Goal: Task Accomplishment & Management: Use online tool/utility

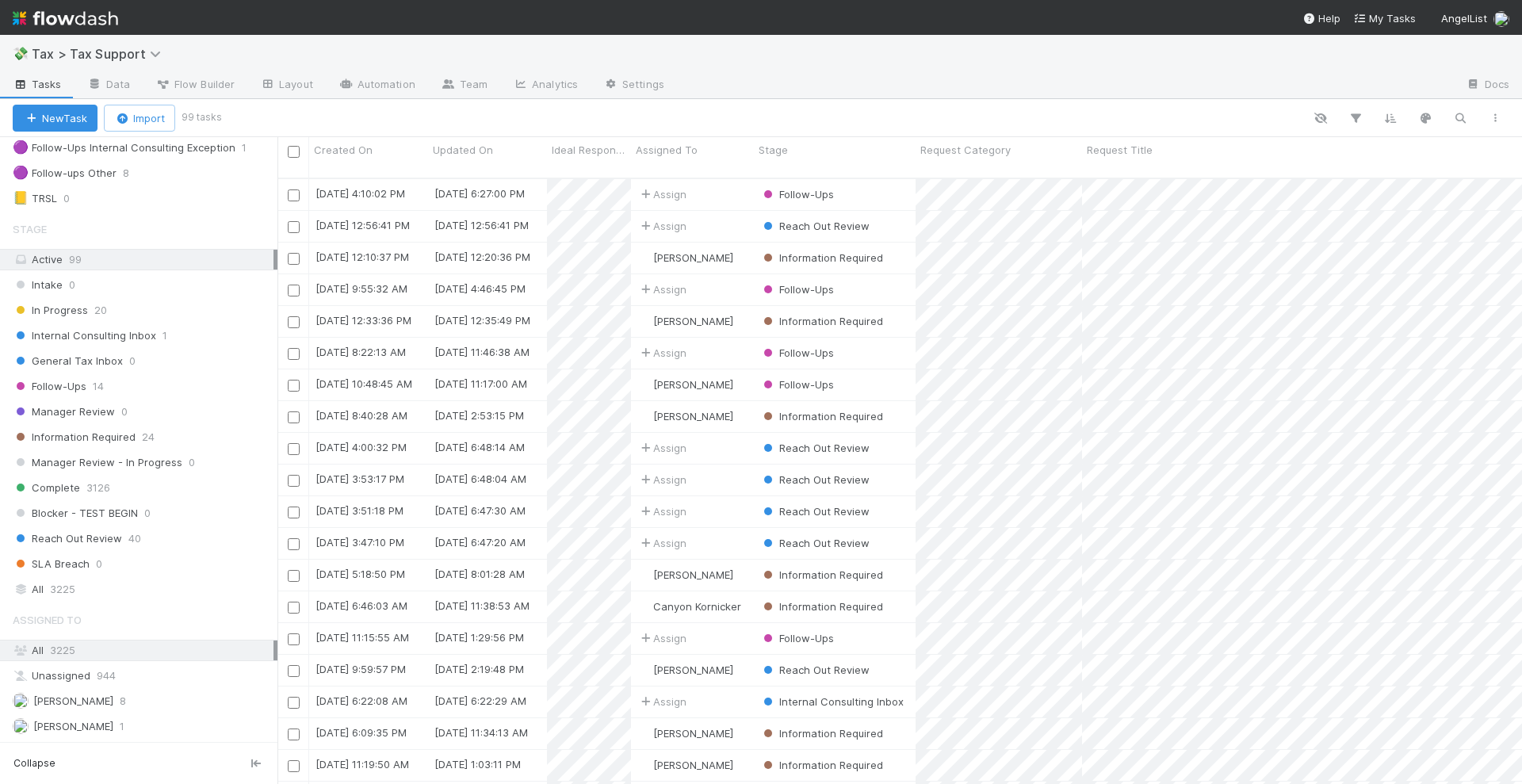
scroll to position [297, 0]
click at [125, 327] on span "Internal Consulting Inbox" at bounding box center [84, 332] width 143 height 20
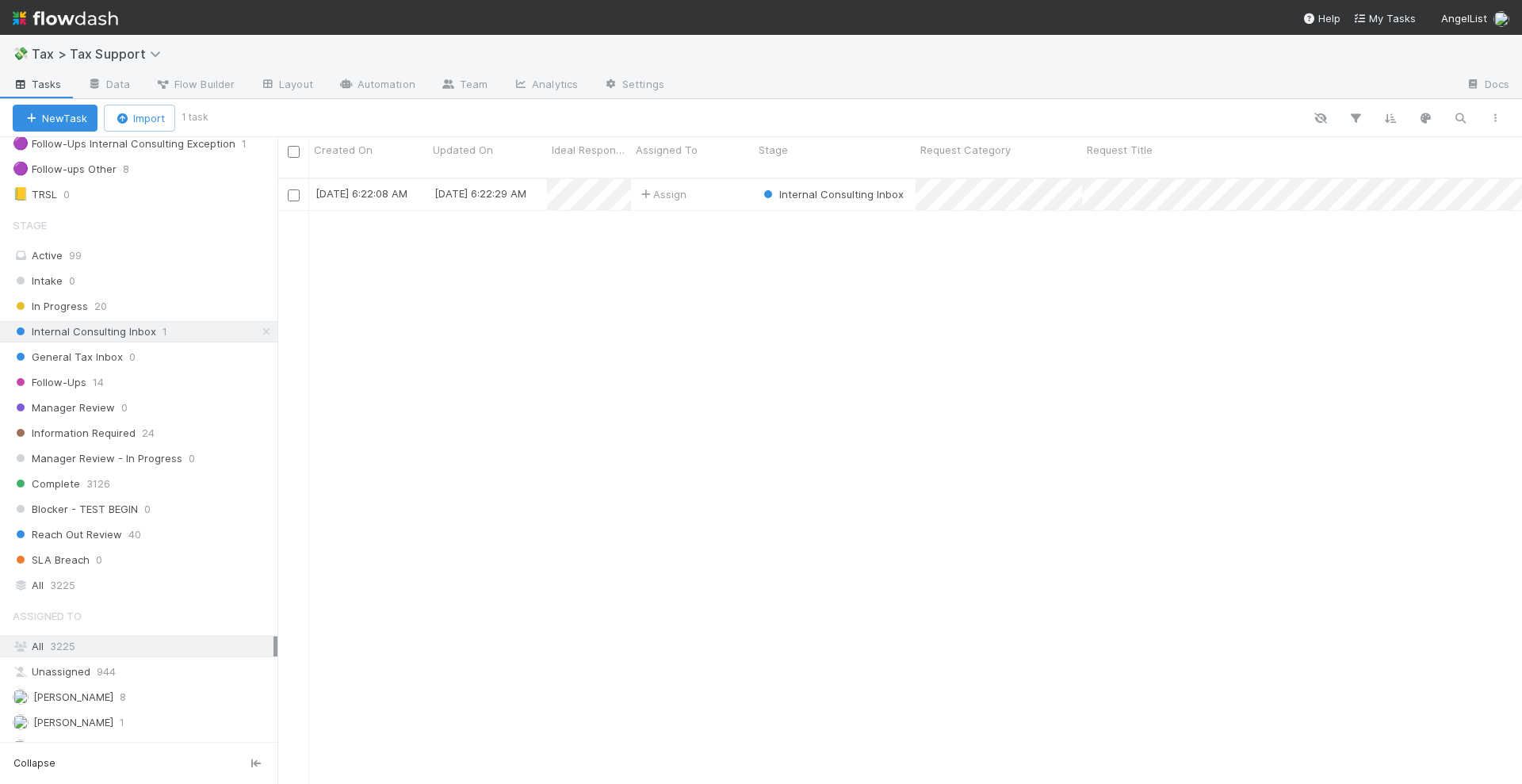
scroll to position [604, 1229]
click at [716, 181] on div "Assign" at bounding box center [692, 194] width 123 height 31
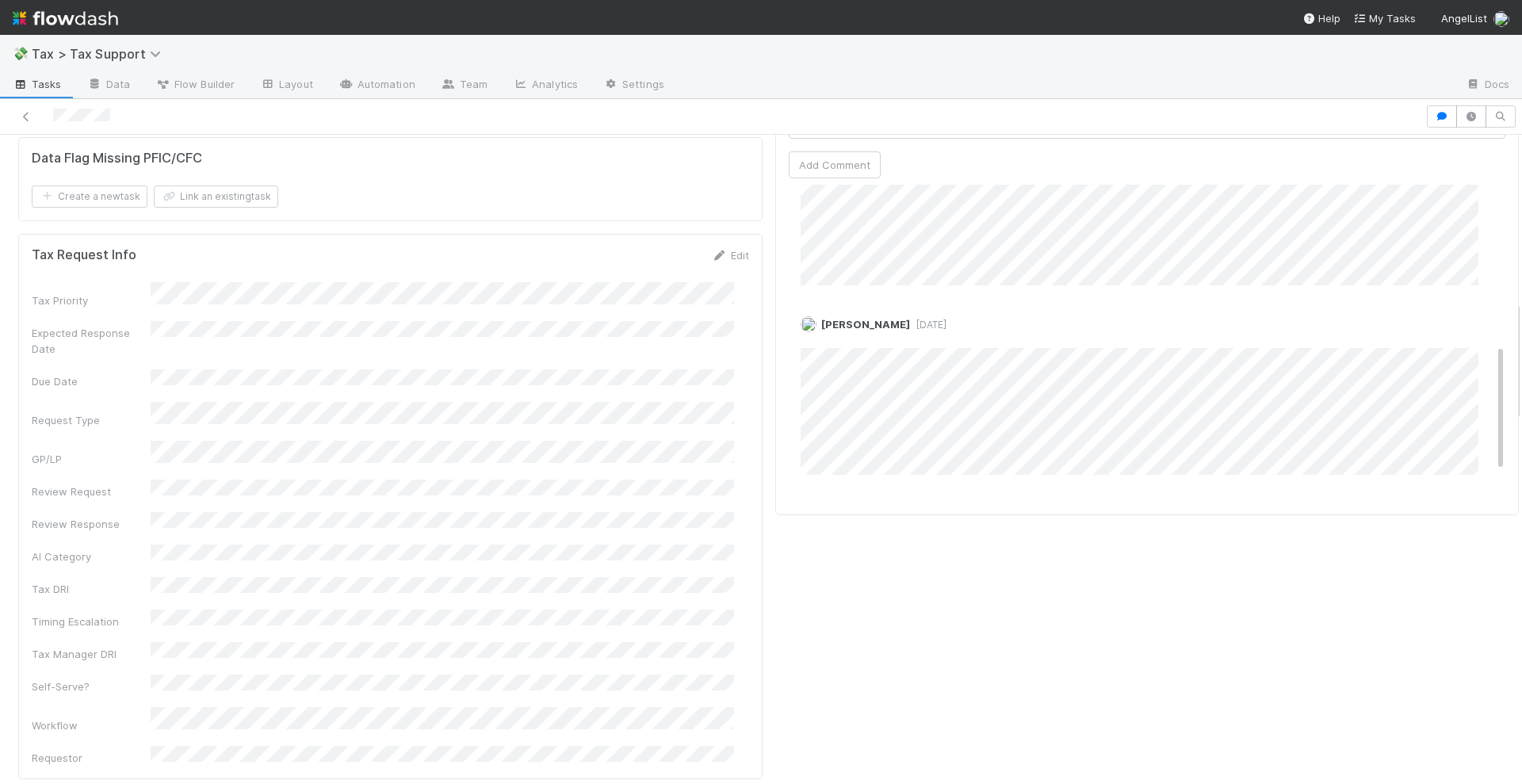
scroll to position [396, 0]
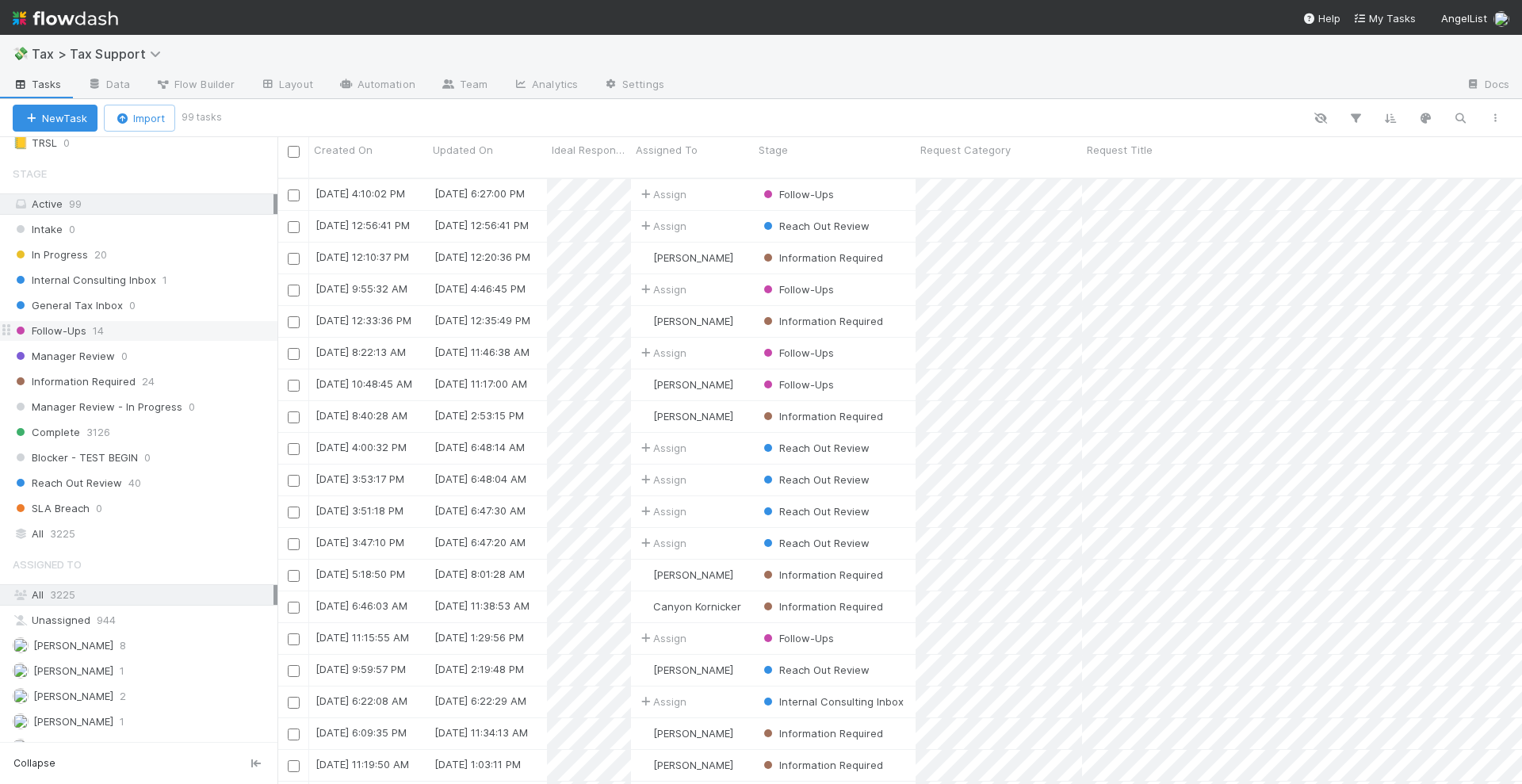
scroll to position [396, 0]
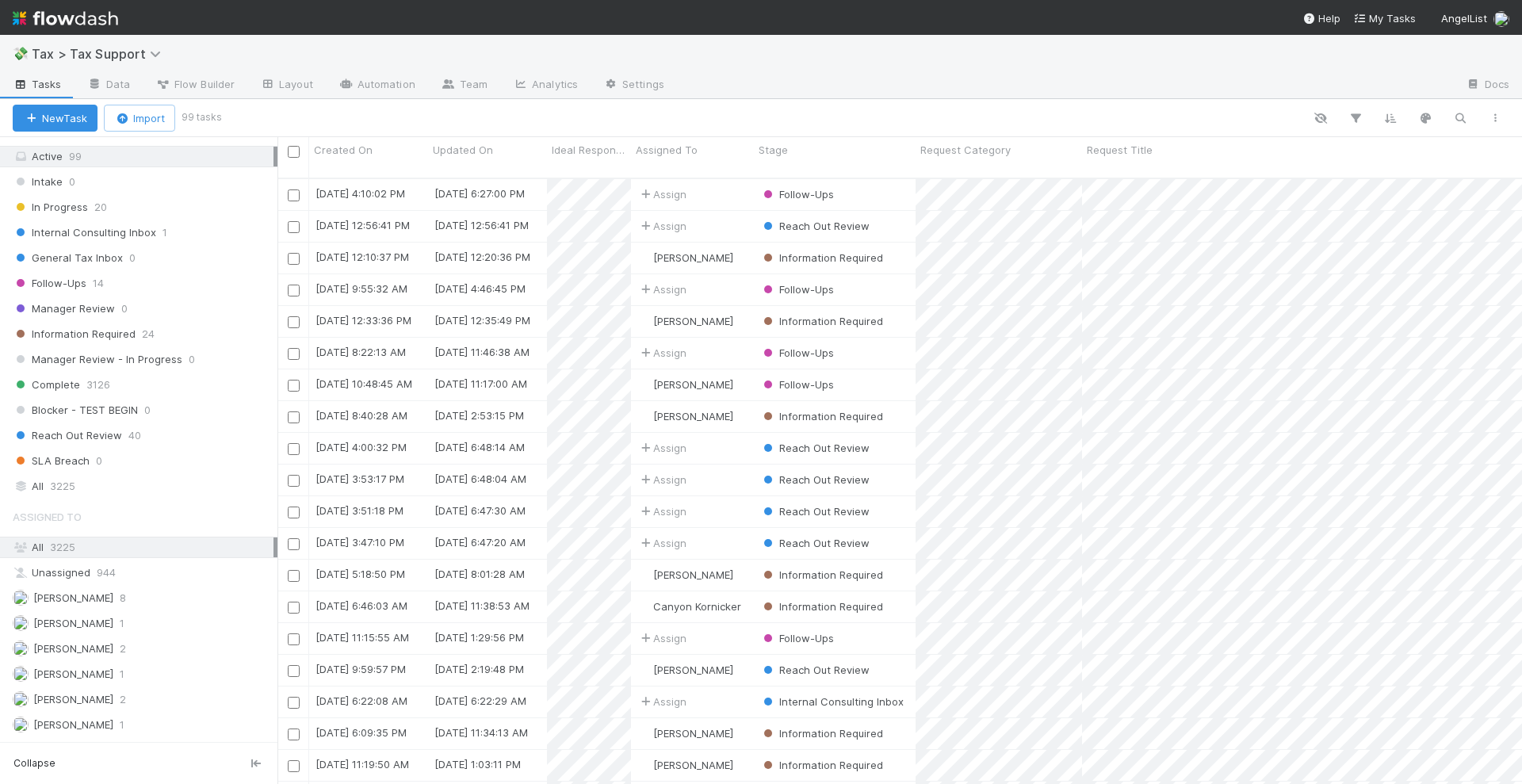
click at [109, 13] on img at bounding box center [65, 18] width 105 height 27
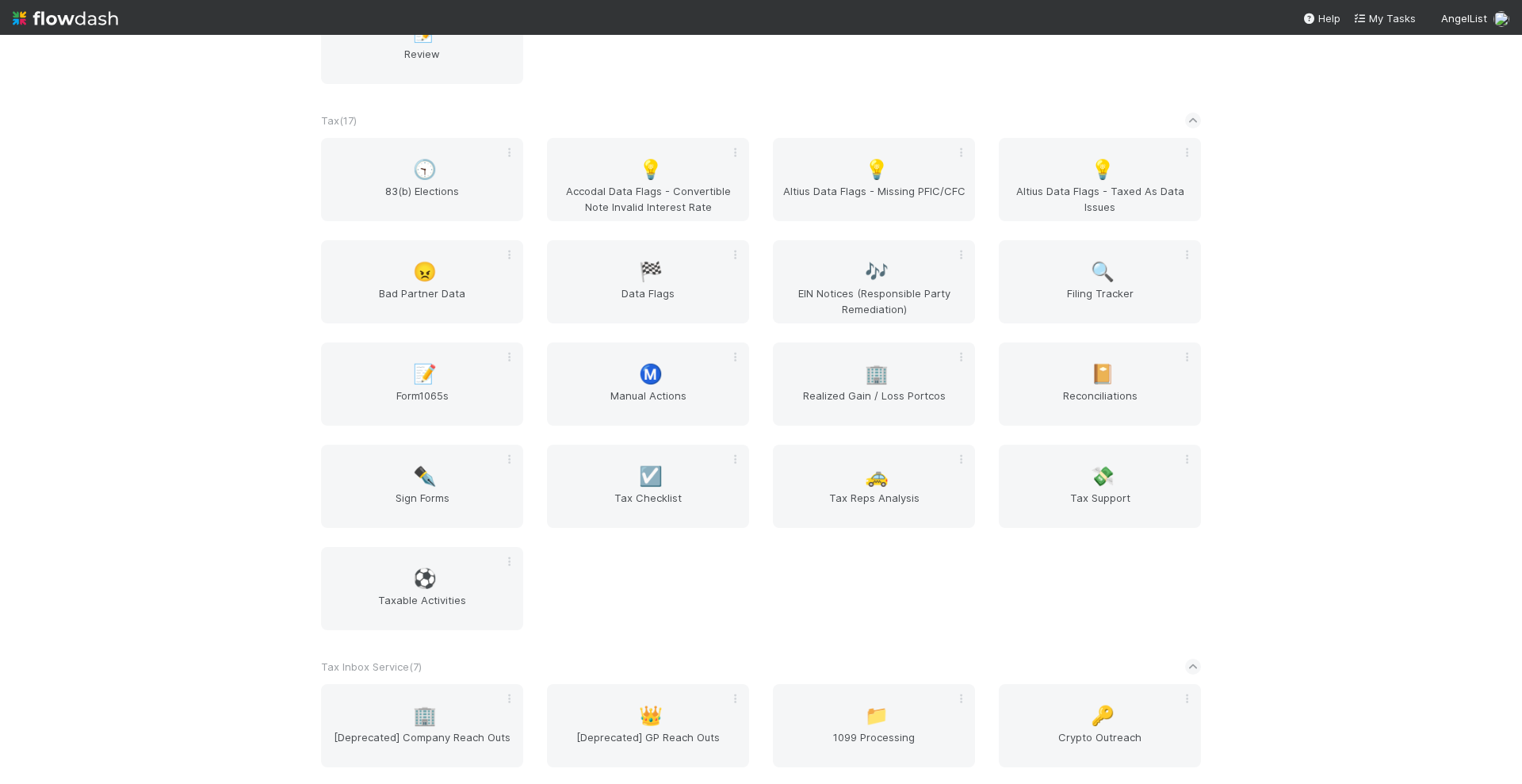
scroll to position [2986, 0]
click at [641, 369] on span "Ⓜ️" at bounding box center [651, 376] width 24 height 21
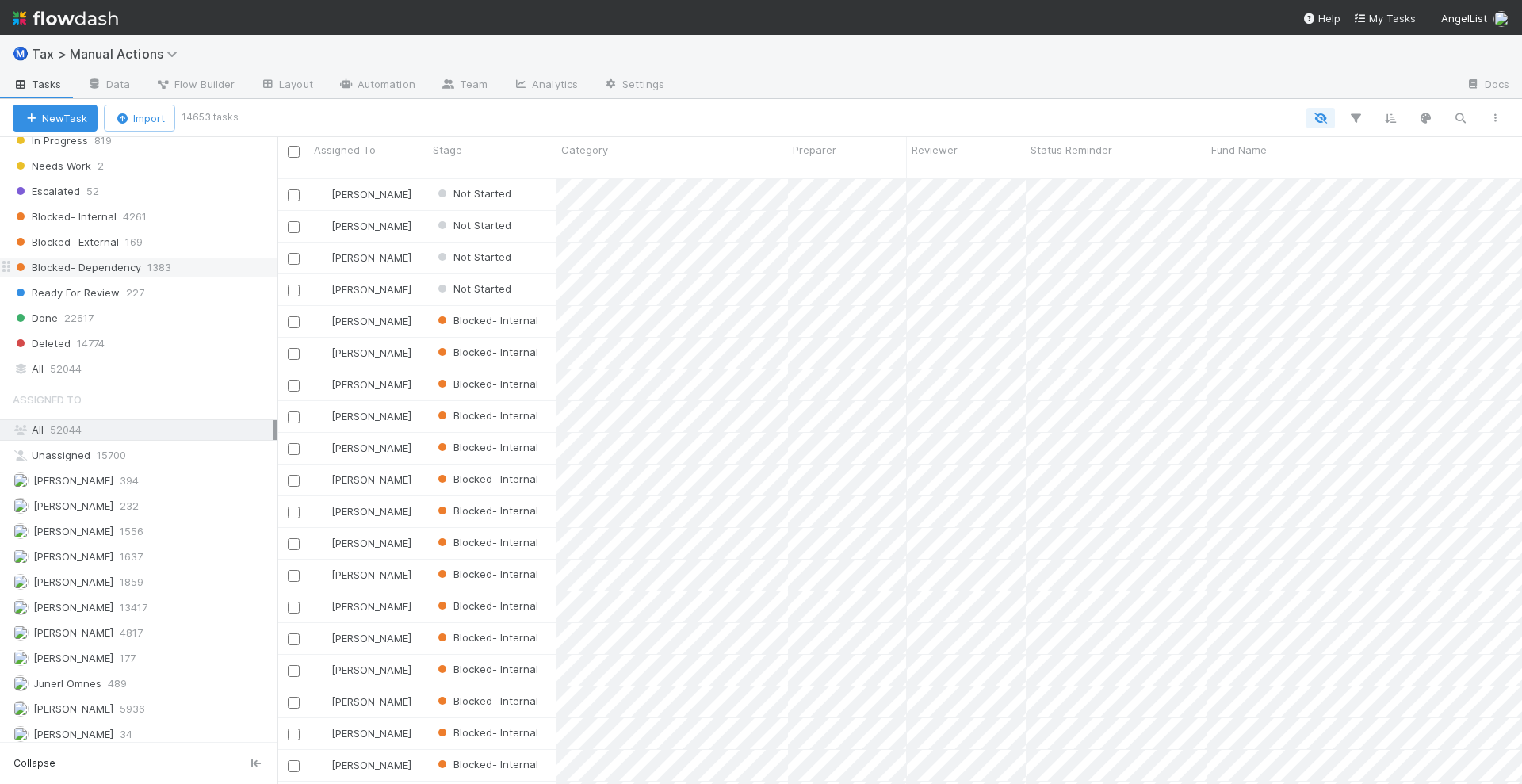
scroll to position [1662, 0]
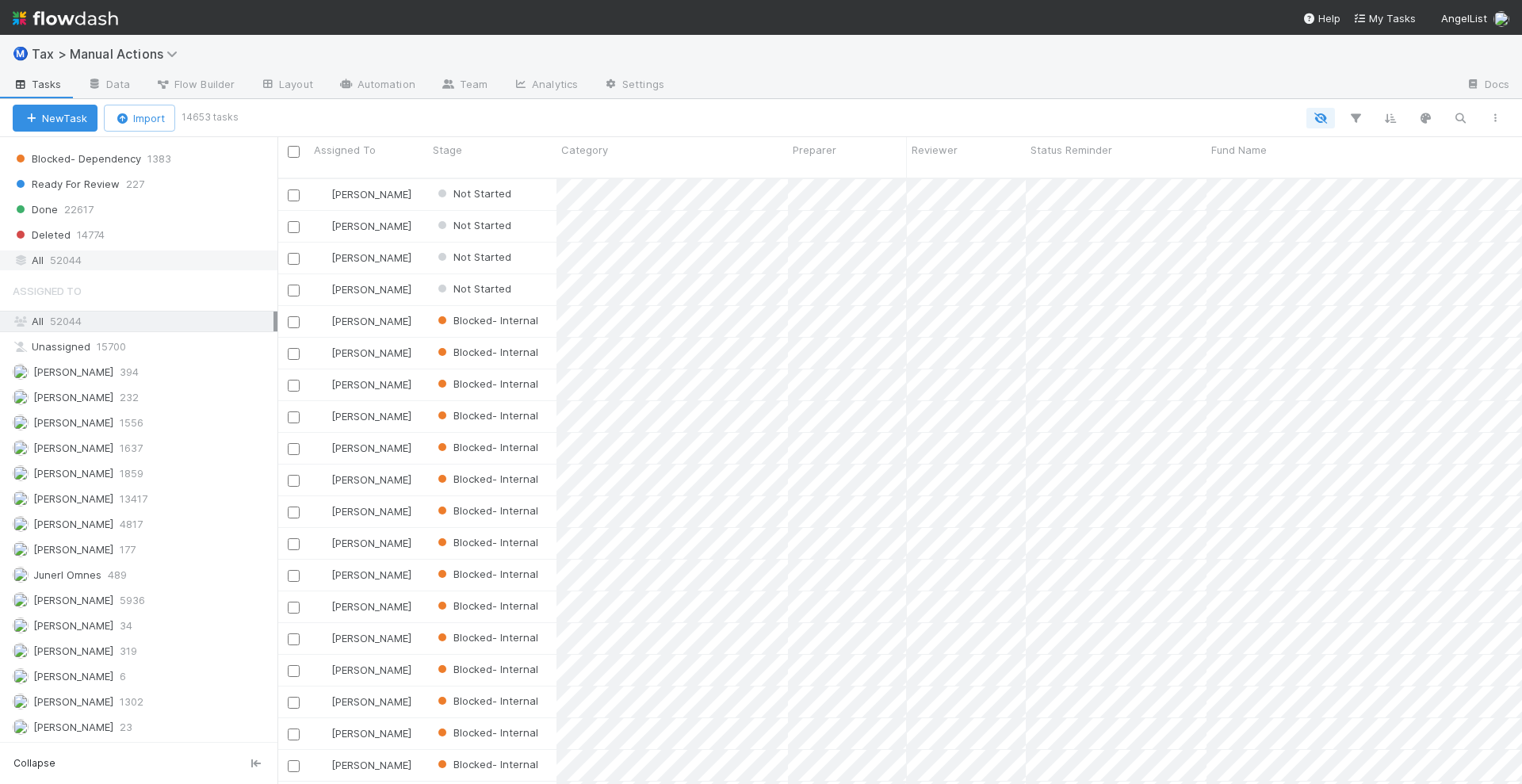
click at [71, 261] on span "52044" at bounding box center [66, 260] width 32 height 20
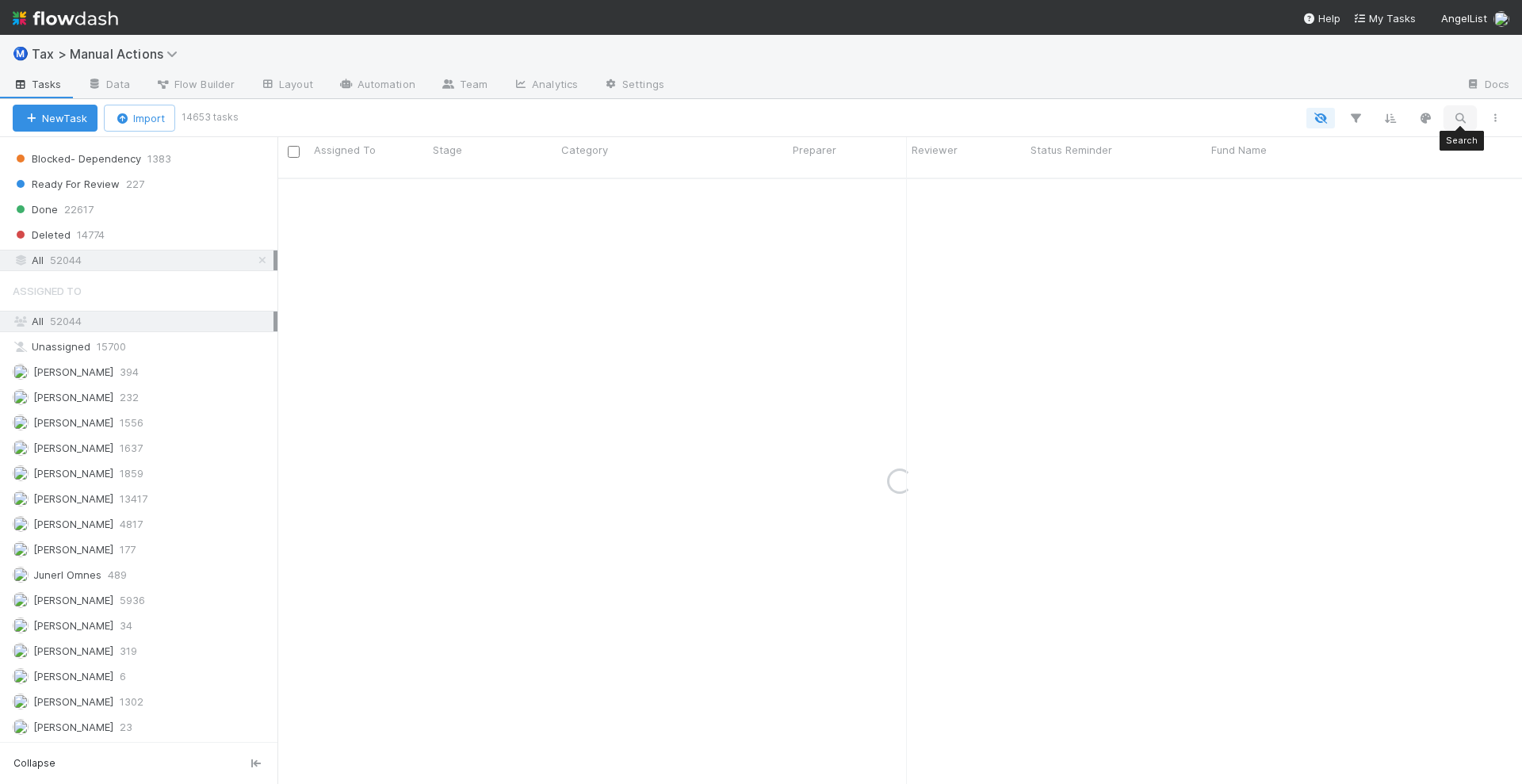
click at [1451, 115] on button "button" at bounding box center [1460, 118] width 29 height 21
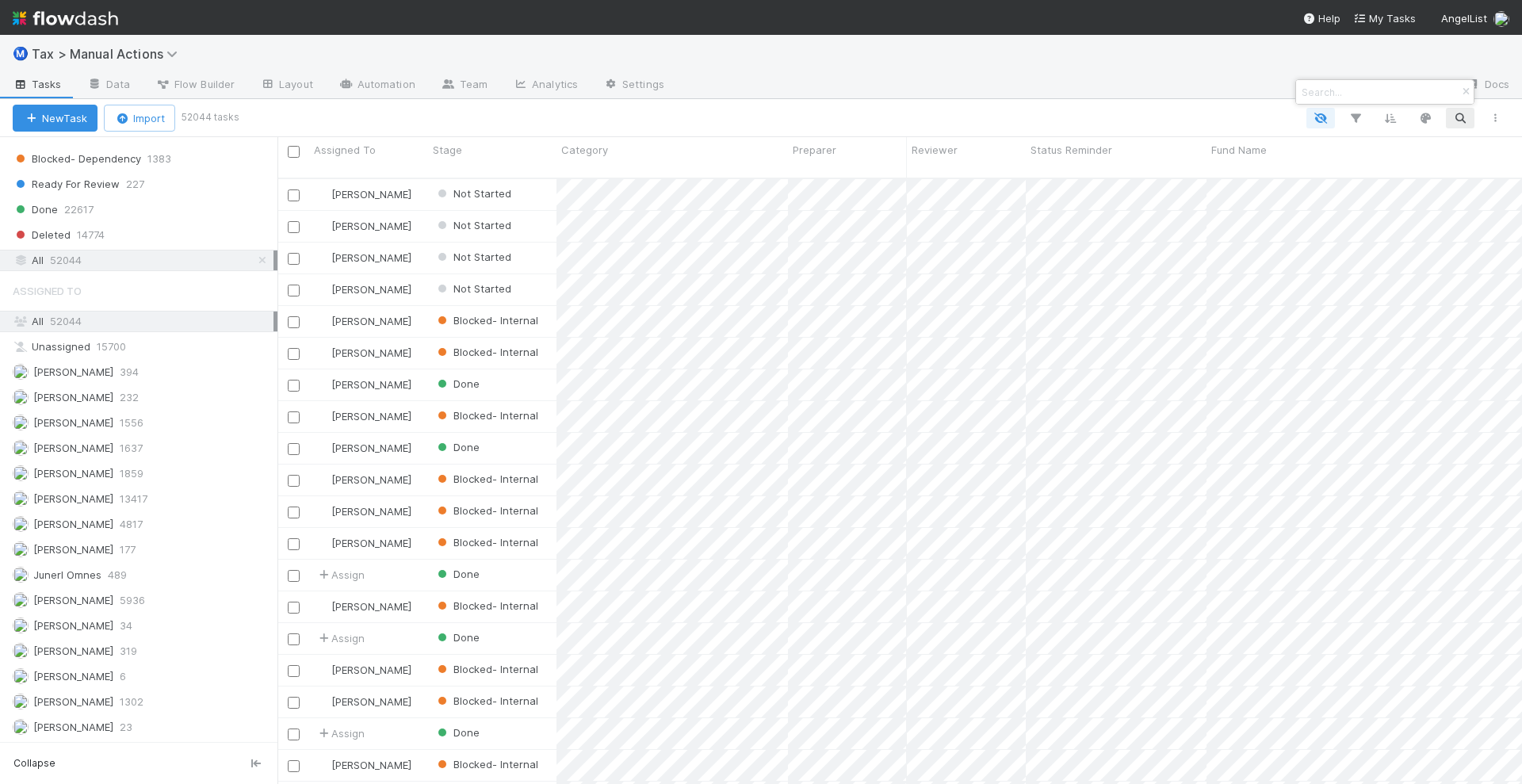
scroll to position [604, 1229]
click at [1214, 82] on div at bounding box center [761, 392] width 1522 height 784
click at [1353, 116] on icon "button" at bounding box center [1355, 118] width 16 height 14
click at [1038, 166] on button "Add Filter" at bounding box center [1112, 166] width 476 height 23
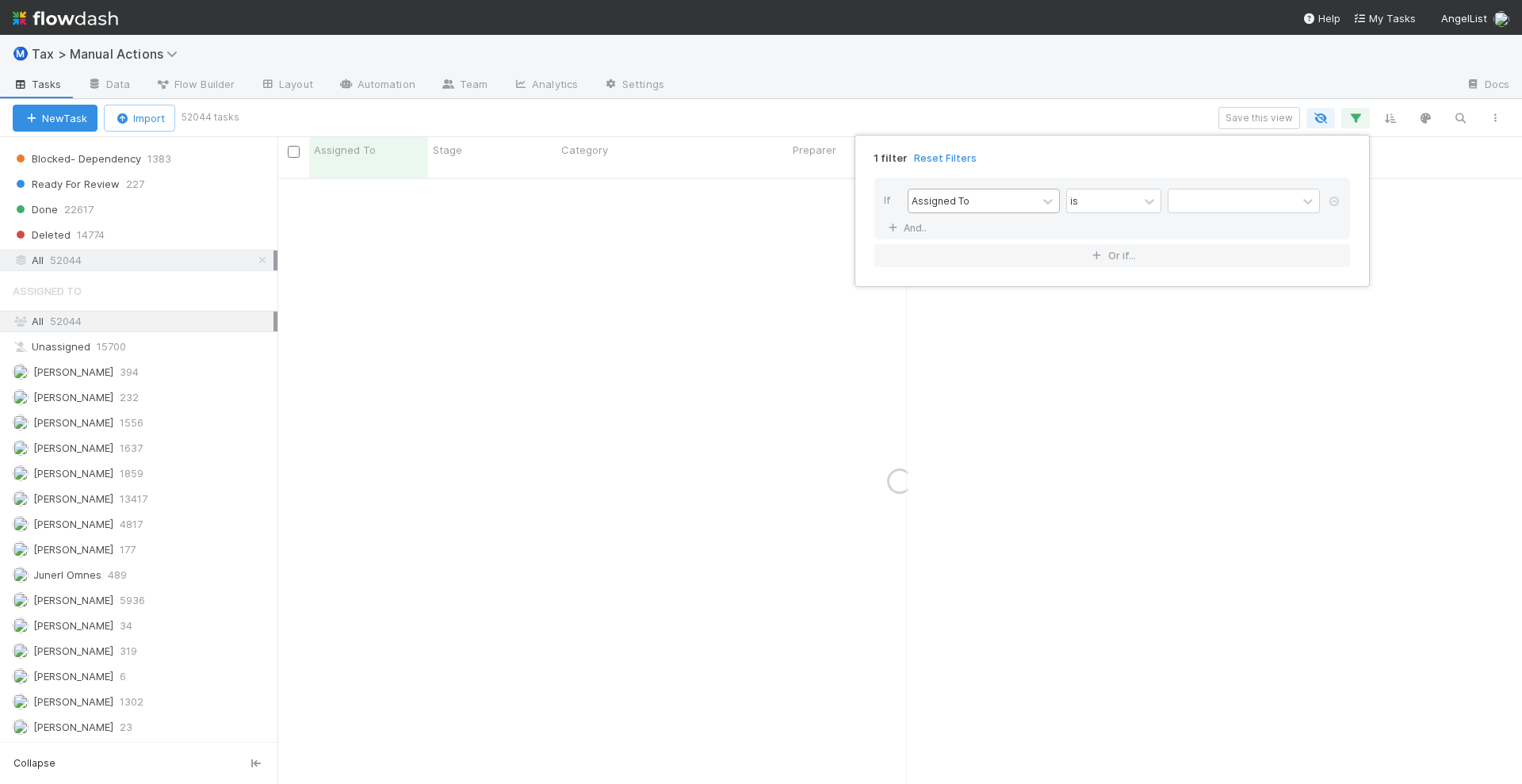
click at [942, 204] on div "Assigned To" at bounding box center [940, 200] width 58 height 14
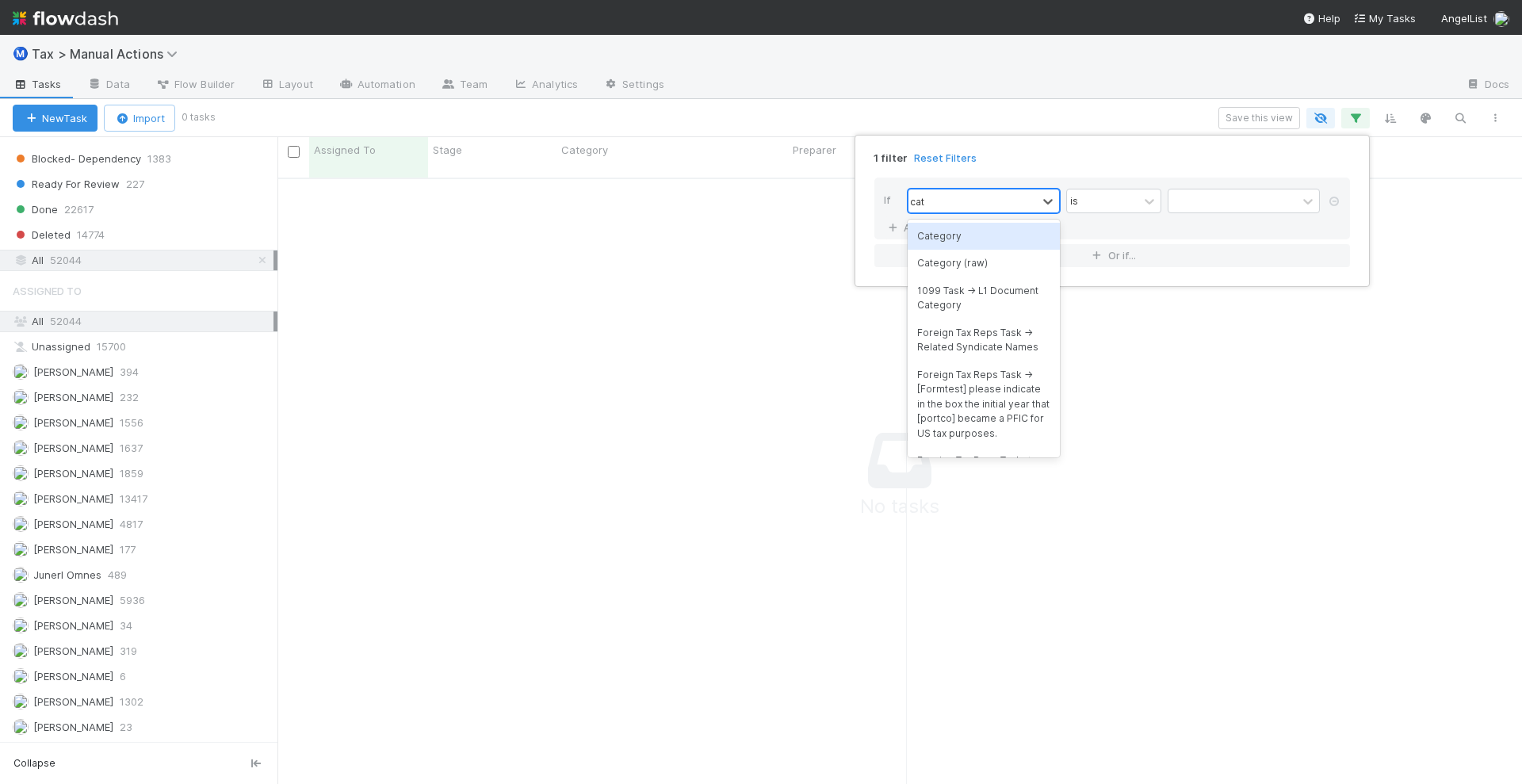
scroll to position [589, 1214]
type input "cate"
click at [965, 235] on div "Category" at bounding box center [983, 236] width 152 height 27
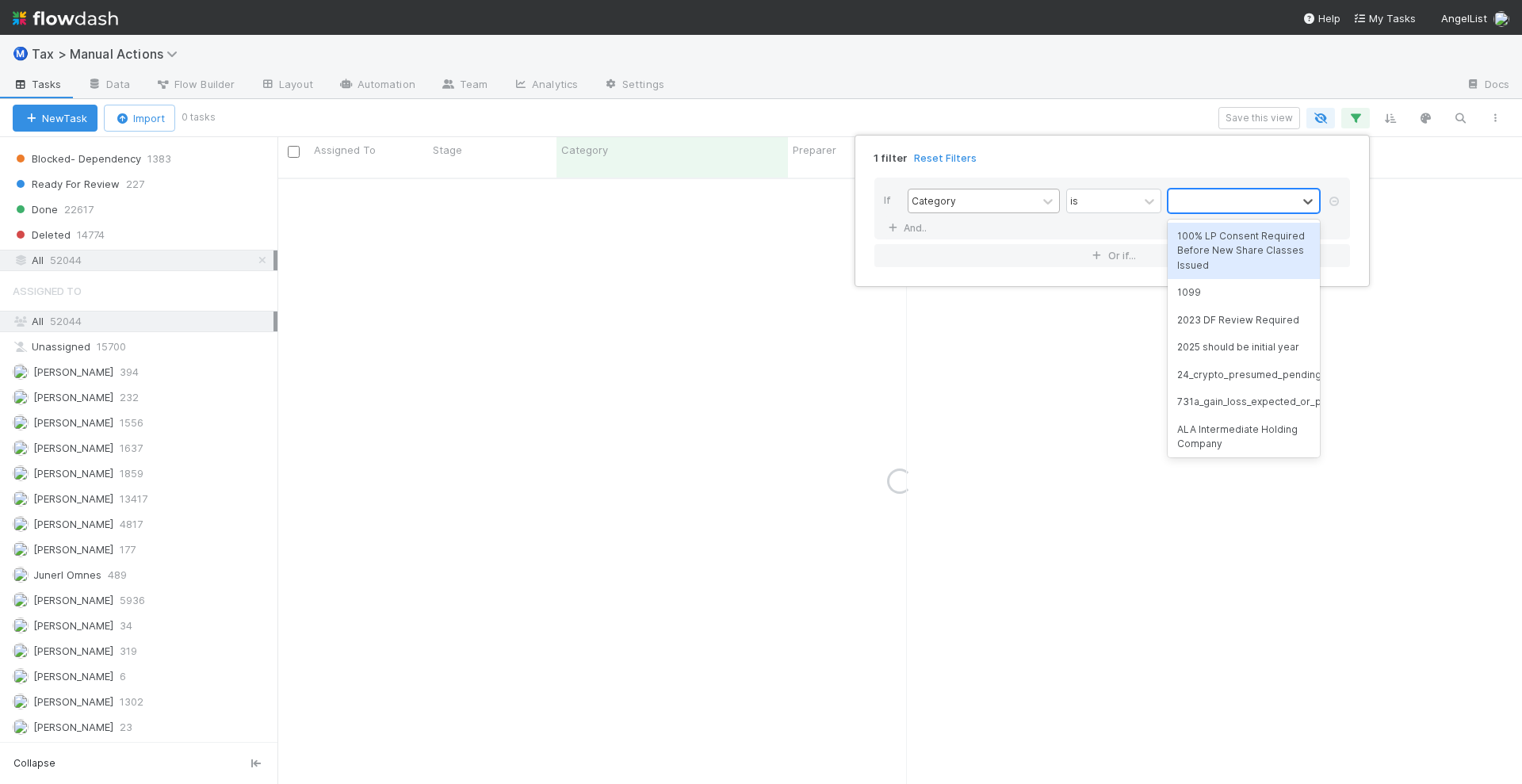
click at [1190, 206] on div at bounding box center [1232, 200] width 128 height 23
type input "reallo"
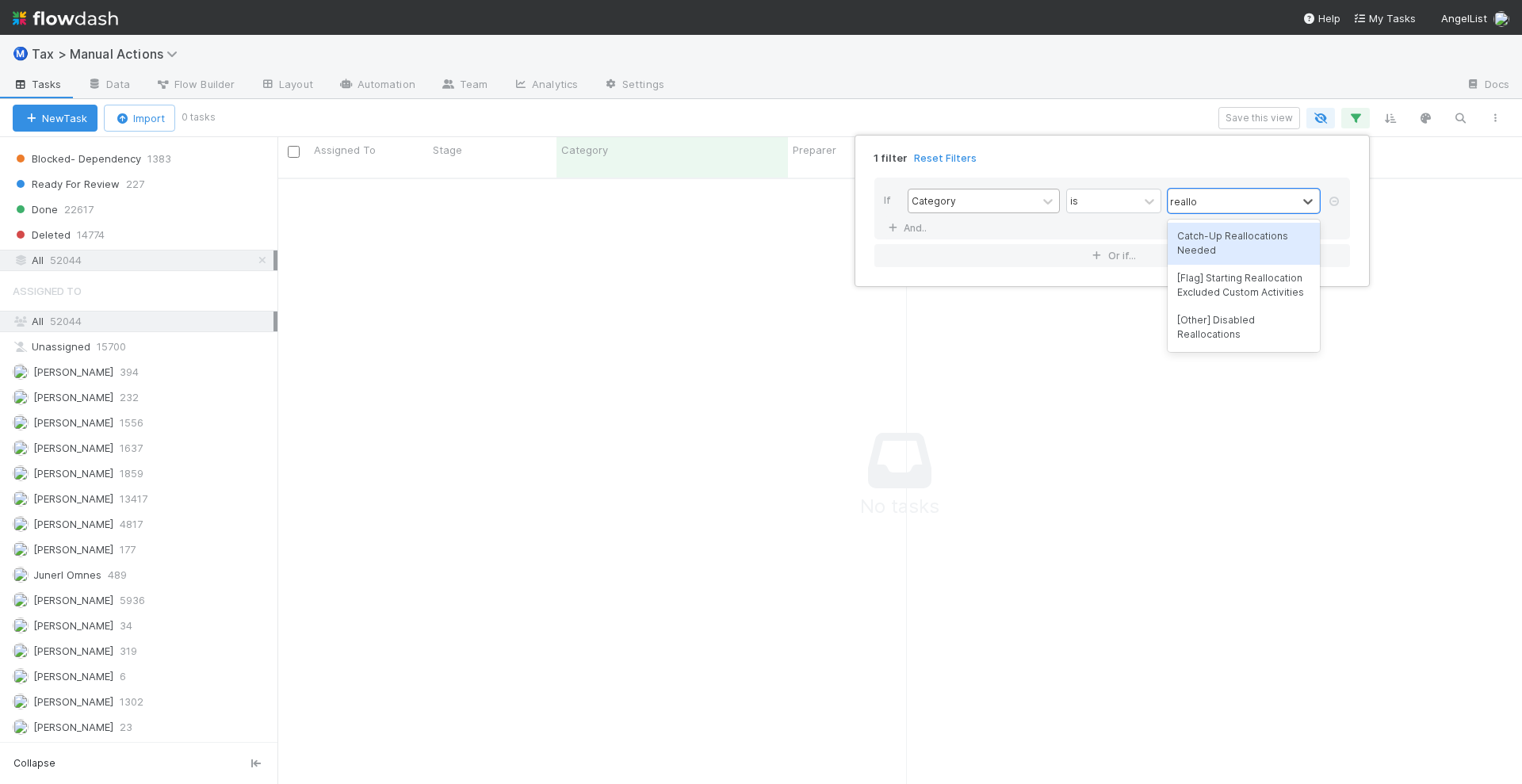
click at [1228, 242] on div "Catch-Up Reallocations Needed" at bounding box center [1243, 244] width 152 height 42
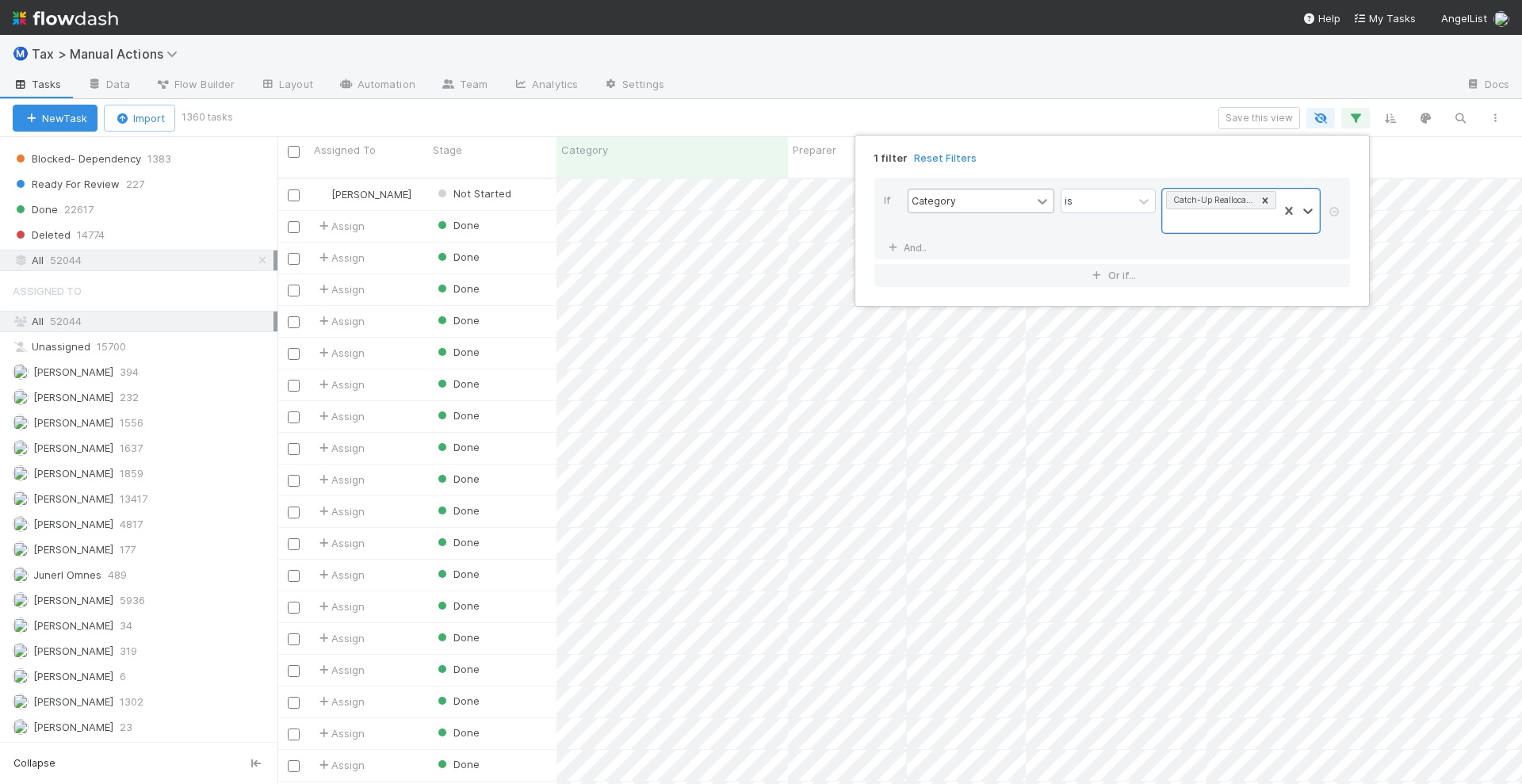
scroll to position [604, 1229]
click at [956, 112] on div "1 filter Reset Filters If Category is Catch-Up Reallocations Needed And.. Or if…" at bounding box center [761, 392] width 1522 height 784
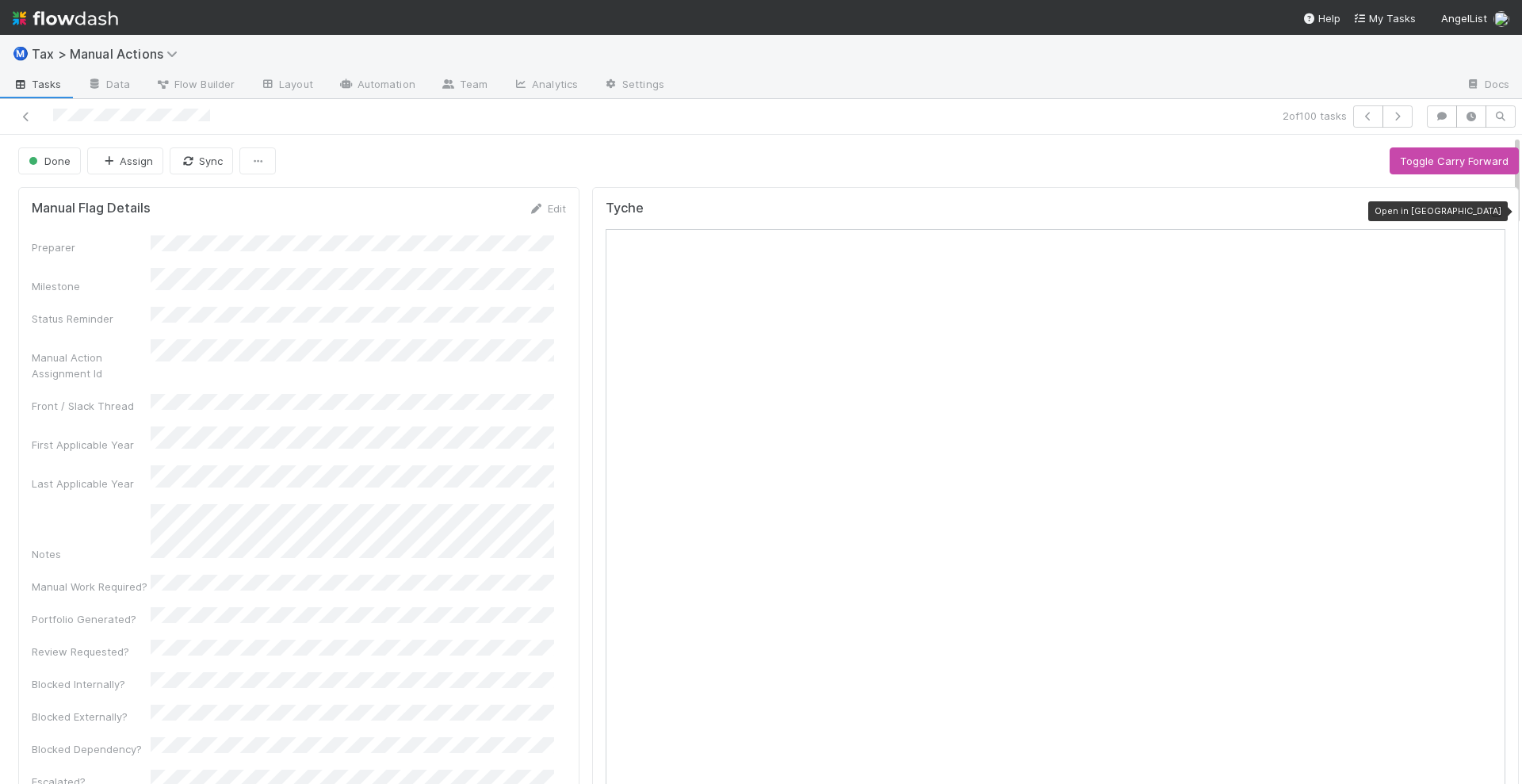
click at [1489, 211] on icon at bounding box center [1497, 212] width 16 height 10
click at [19, 113] on icon at bounding box center [26, 117] width 16 height 10
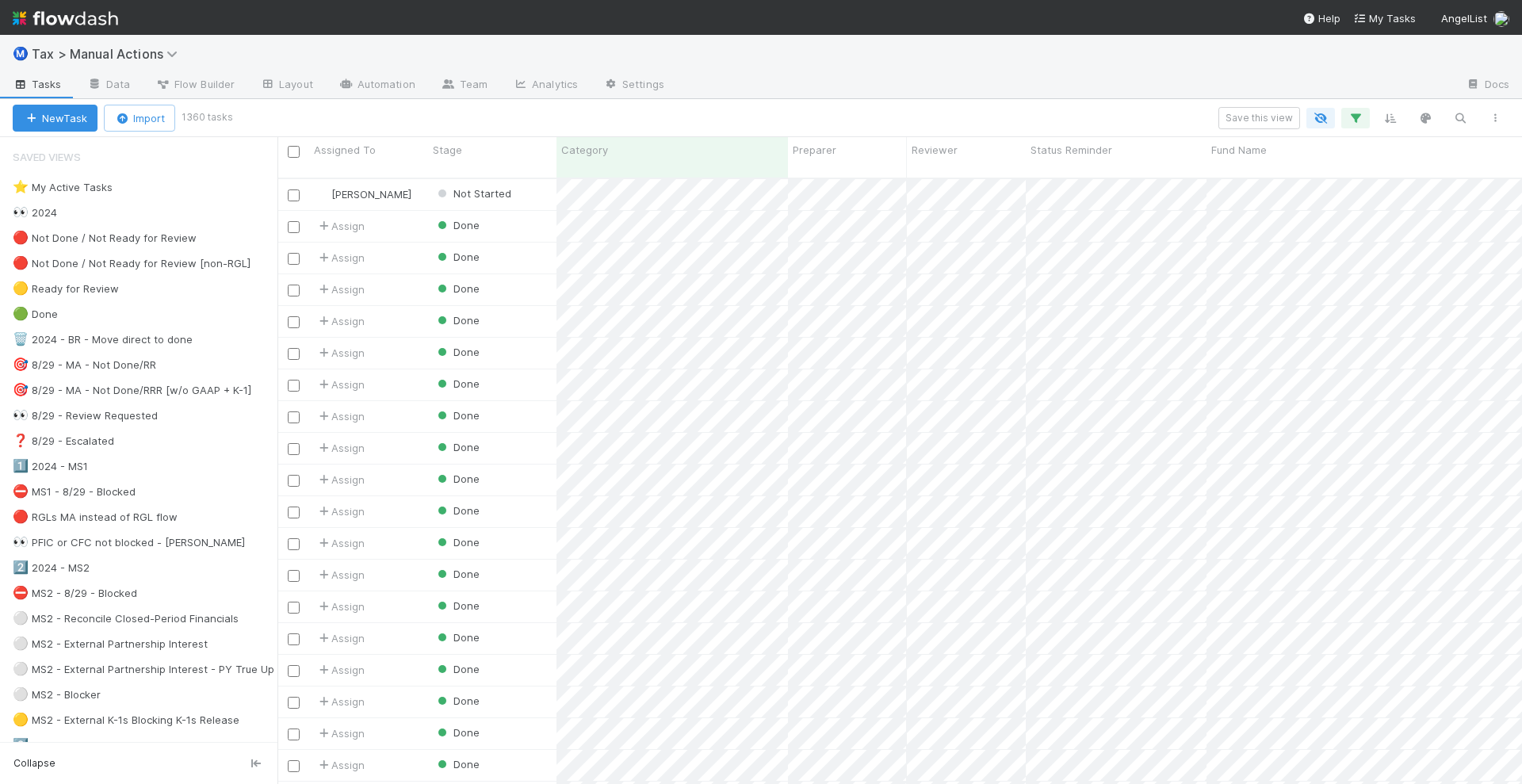
scroll to position [604, 1229]
click at [1349, 117] on icon "button" at bounding box center [1355, 118] width 16 height 14
click at [1236, 215] on div "Catch-Up Reallocations Needed" at bounding box center [1220, 210] width 115 height 43
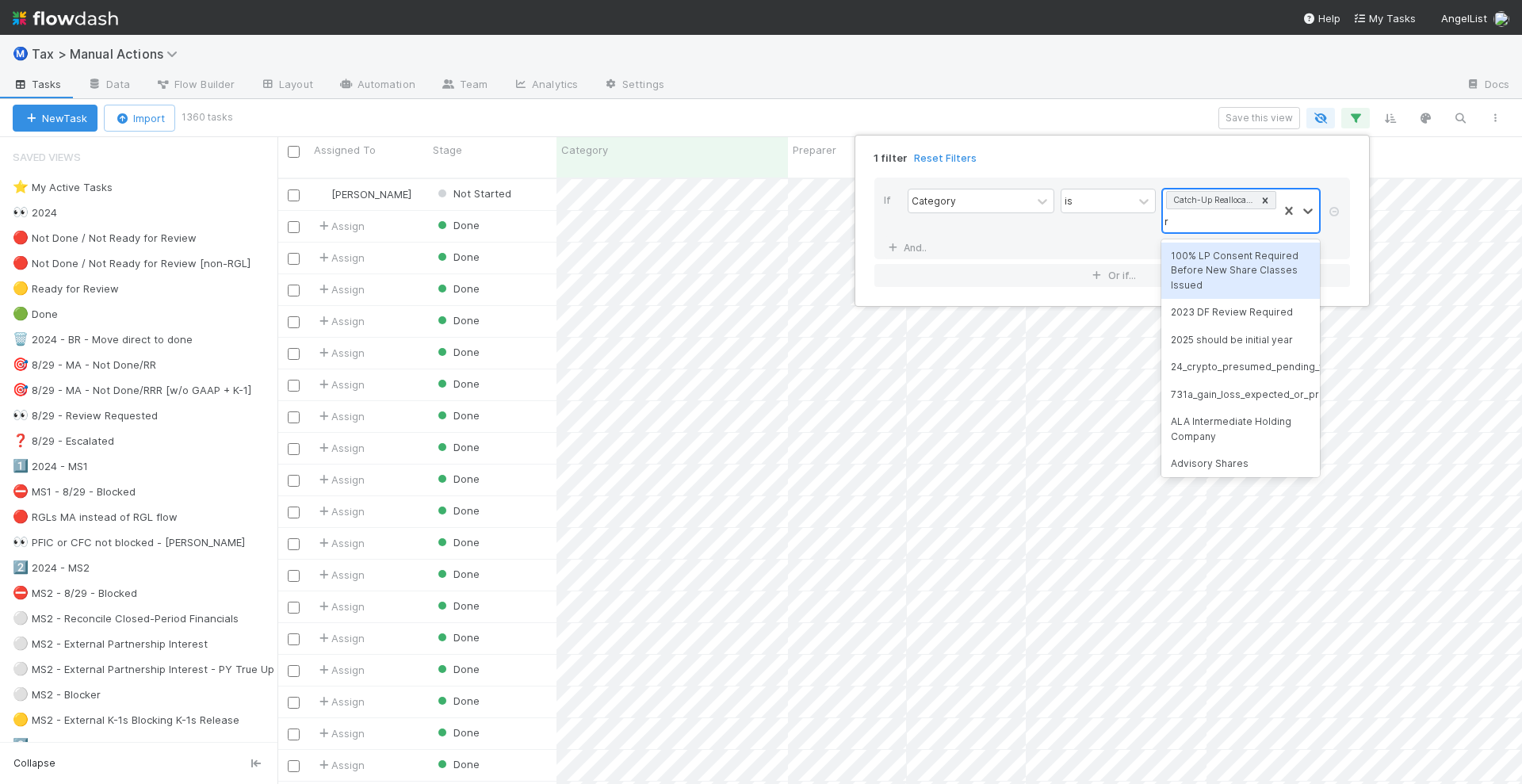
scroll to position [1, 0]
type input "r"
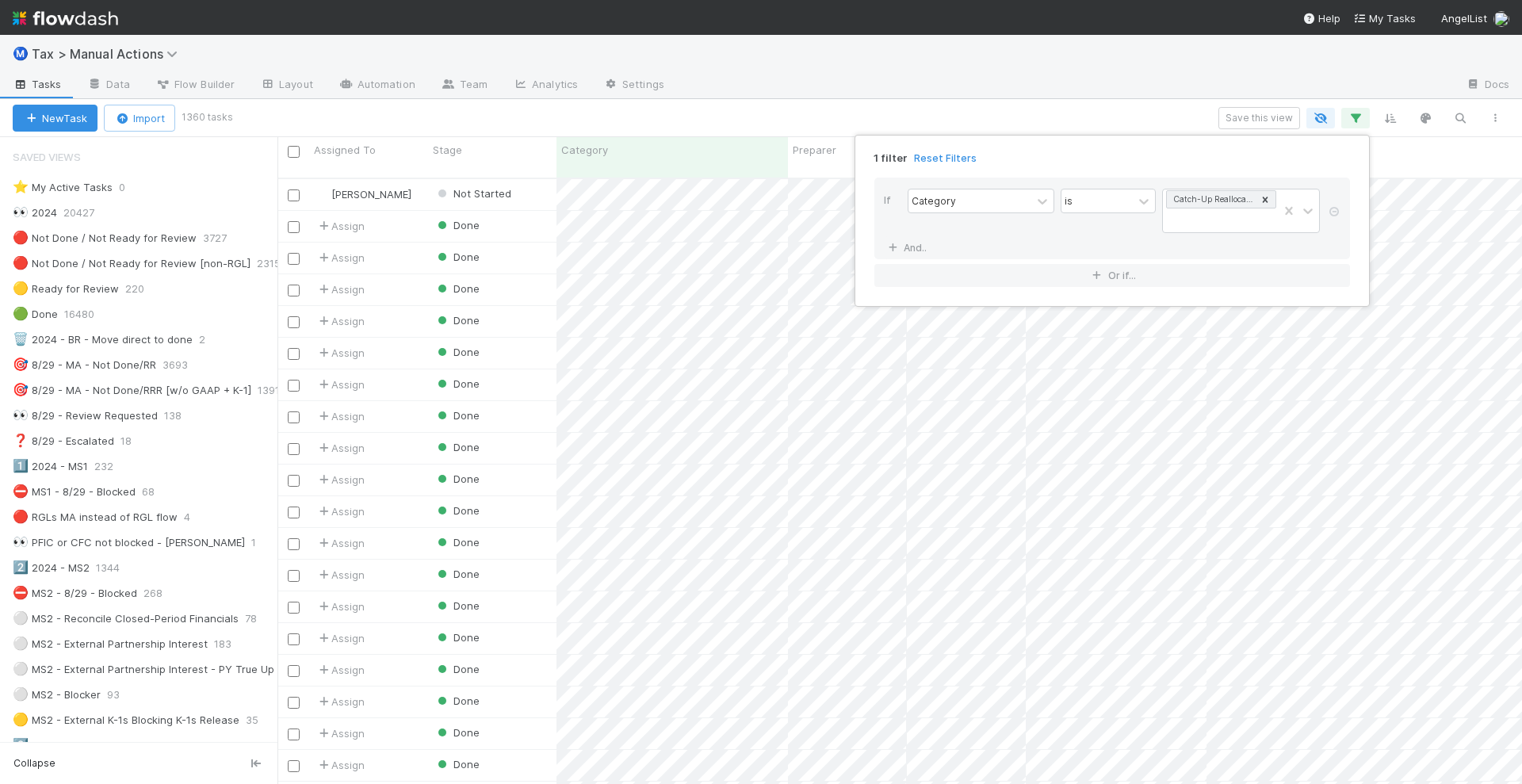
click at [1131, 234] on div "Category is Catch-Up Reallocations Needed" at bounding box center [1116, 213] width 418 height 48
click at [914, 244] on link "And.." at bounding box center [909, 247] width 50 height 23
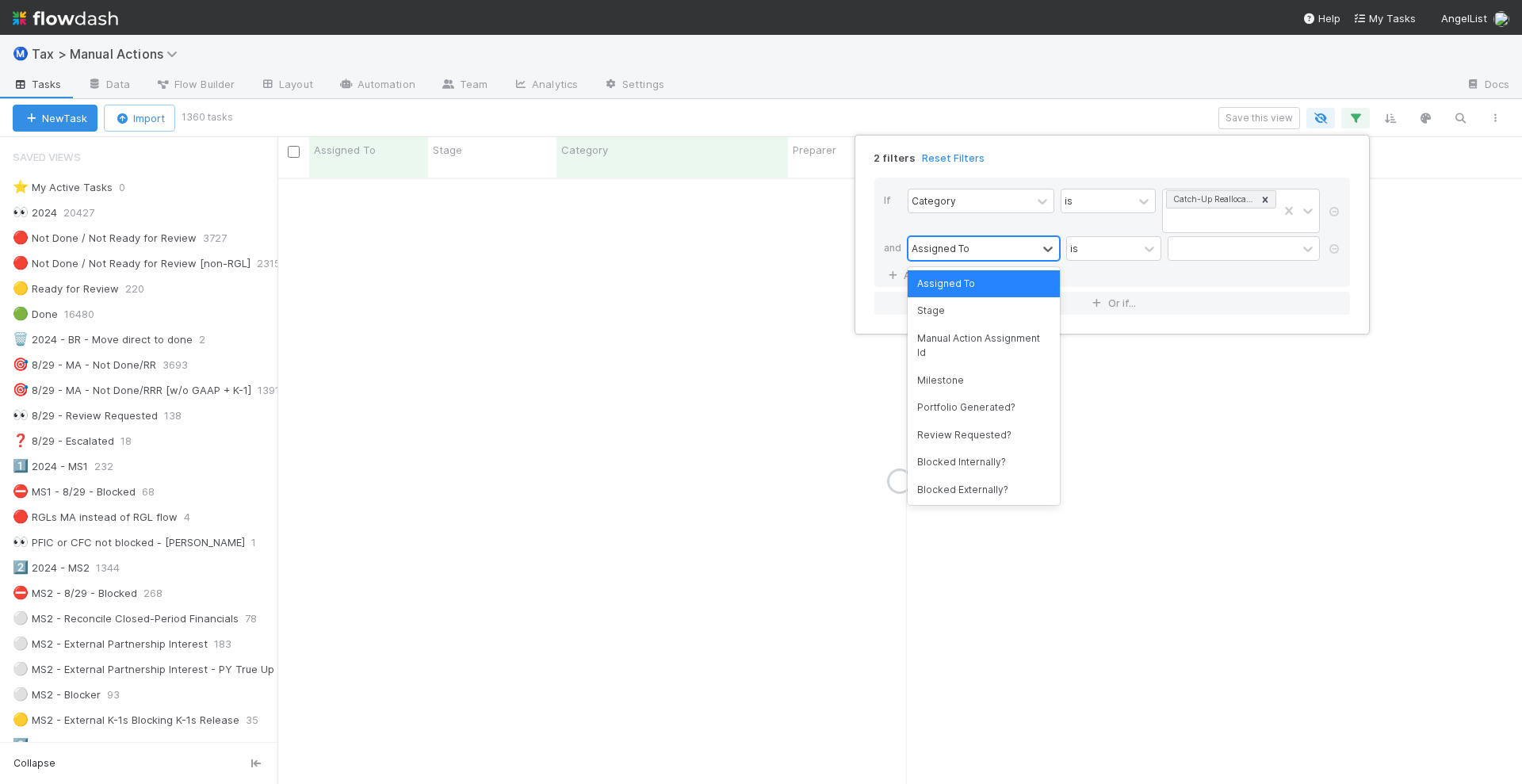
click at [957, 249] on div "Assigned To" at bounding box center [940, 248] width 58 height 14
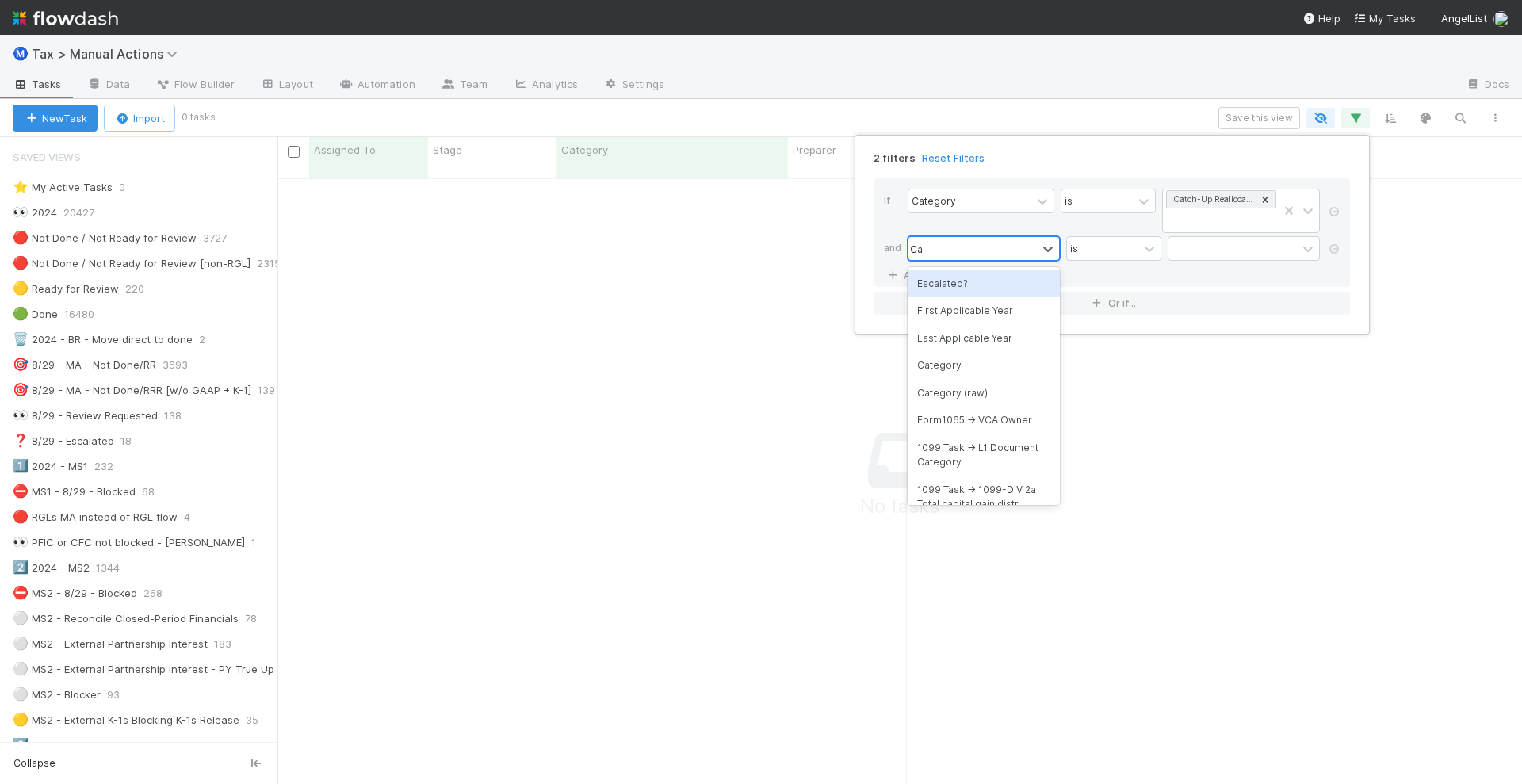
scroll to position [589, 1214]
type input "Categ"
click at [962, 285] on div "Category" at bounding box center [983, 283] width 152 height 27
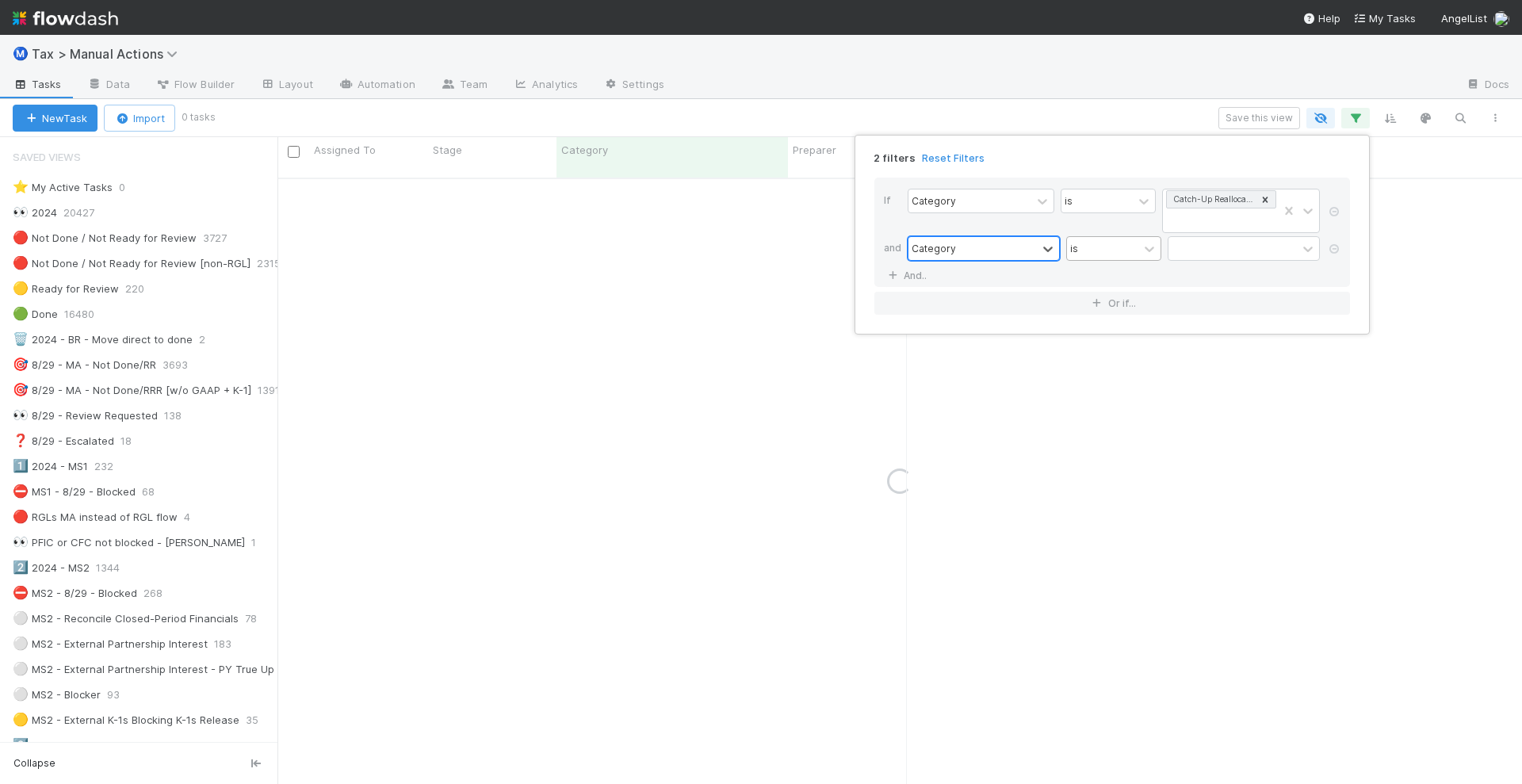
click at [1098, 246] on div "is" at bounding box center [1102, 248] width 71 height 23
click at [1107, 312] on div "is not" at bounding box center [1113, 310] width 95 height 27
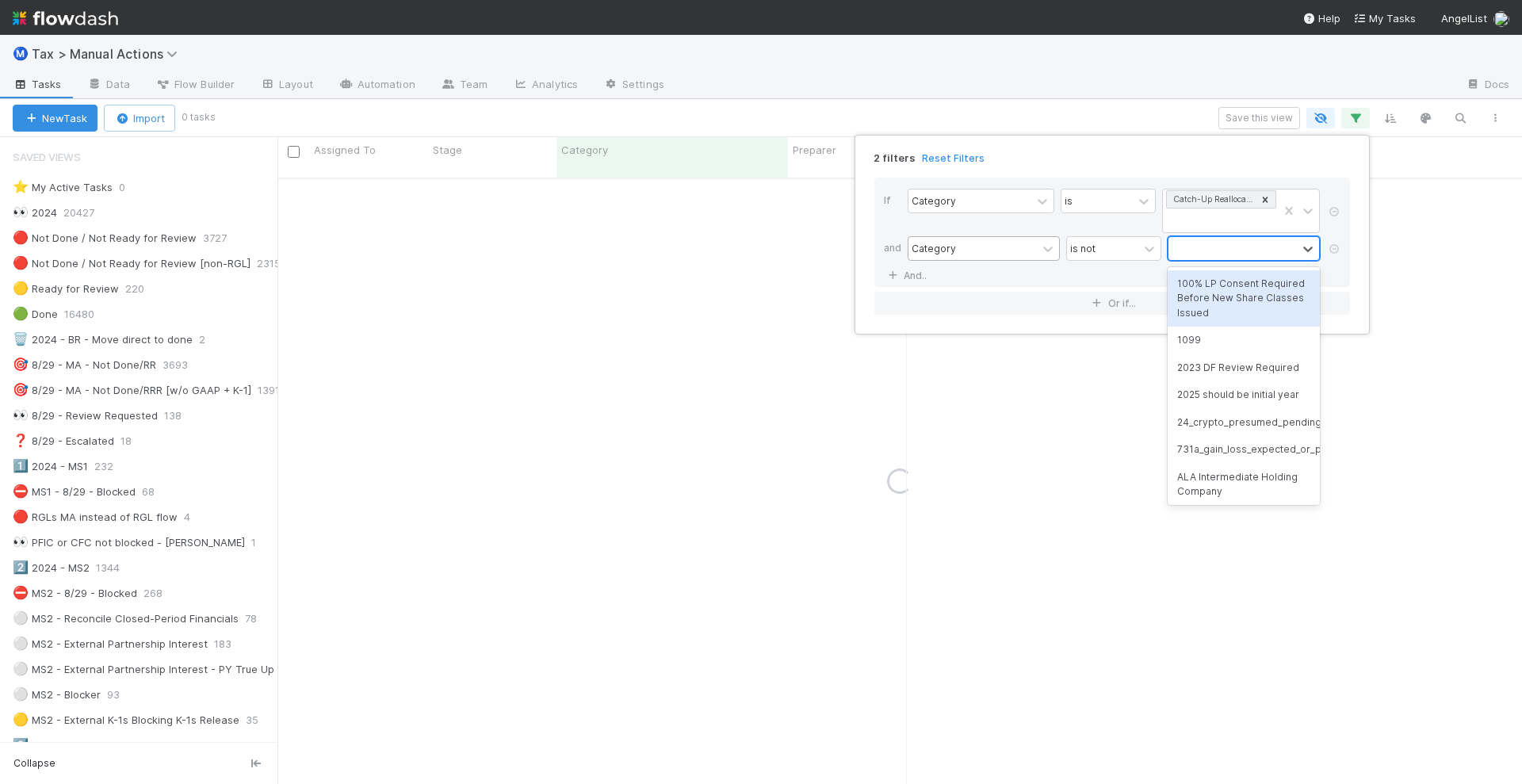
click at [1209, 247] on div at bounding box center [1232, 248] width 128 height 23
type input "A"
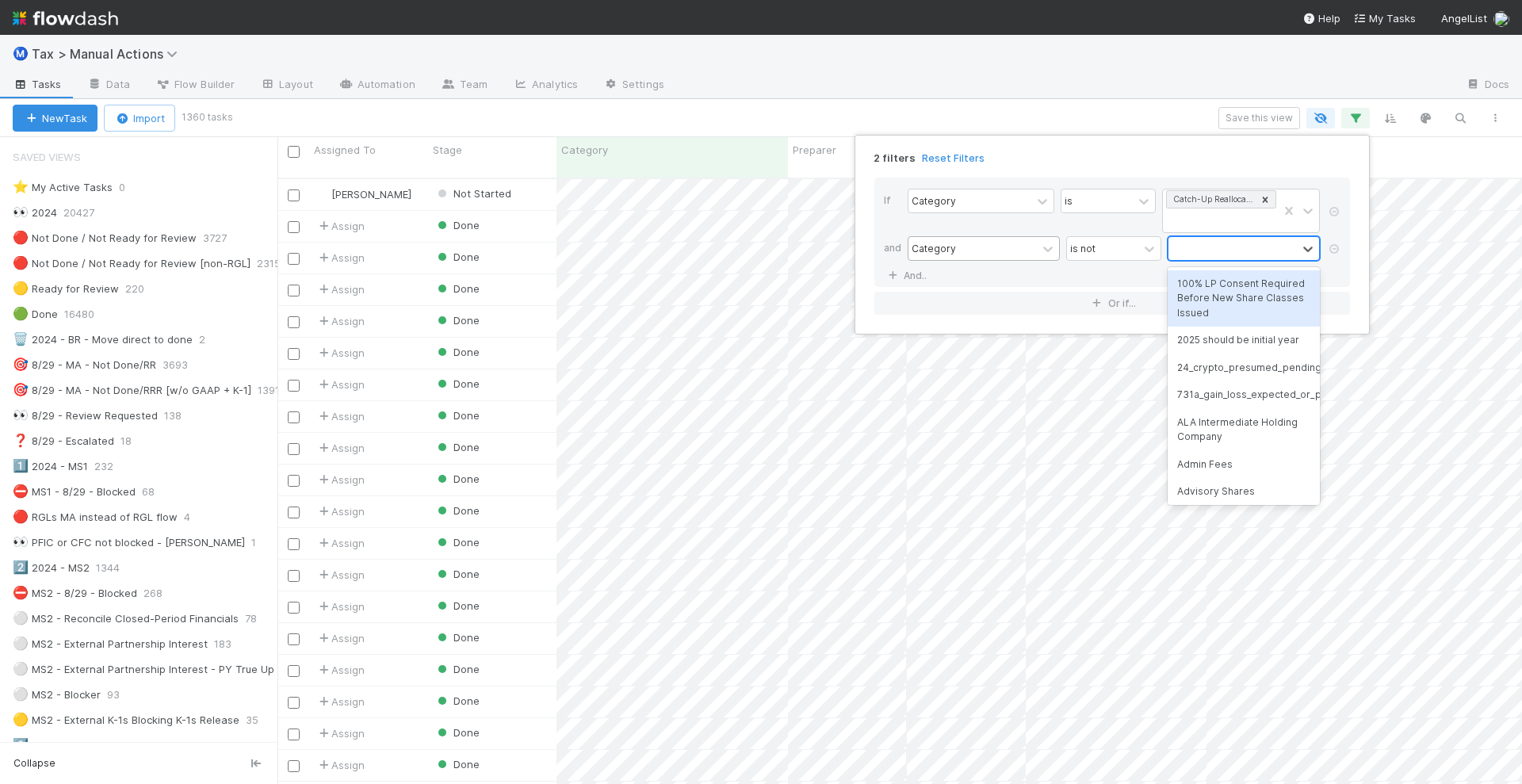
scroll to position [604, 1229]
type input "Reallocation"
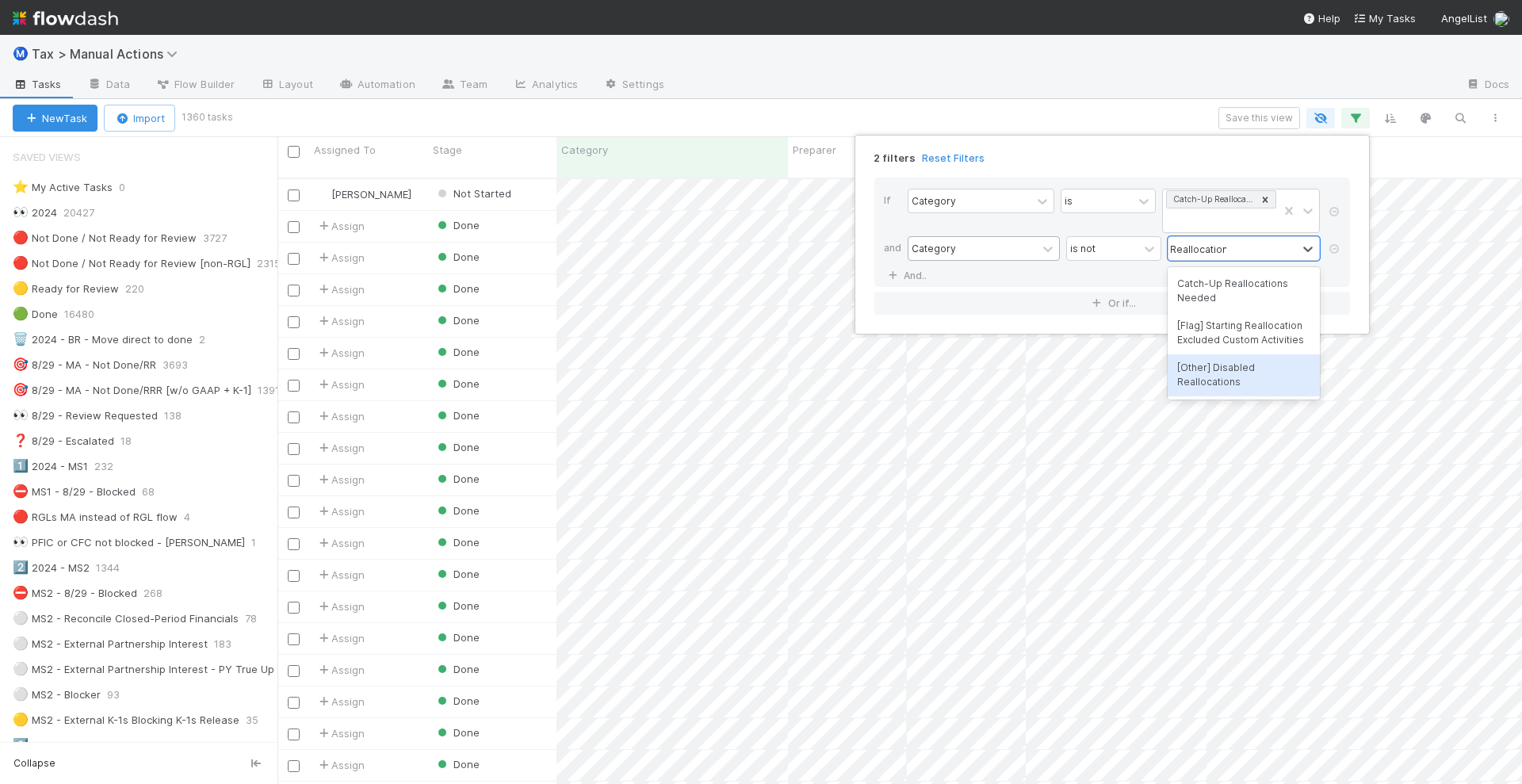
click at [1225, 388] on div "[Other] Disabled Reallocations" at bounding box center [1243, 375] width 152 height 42
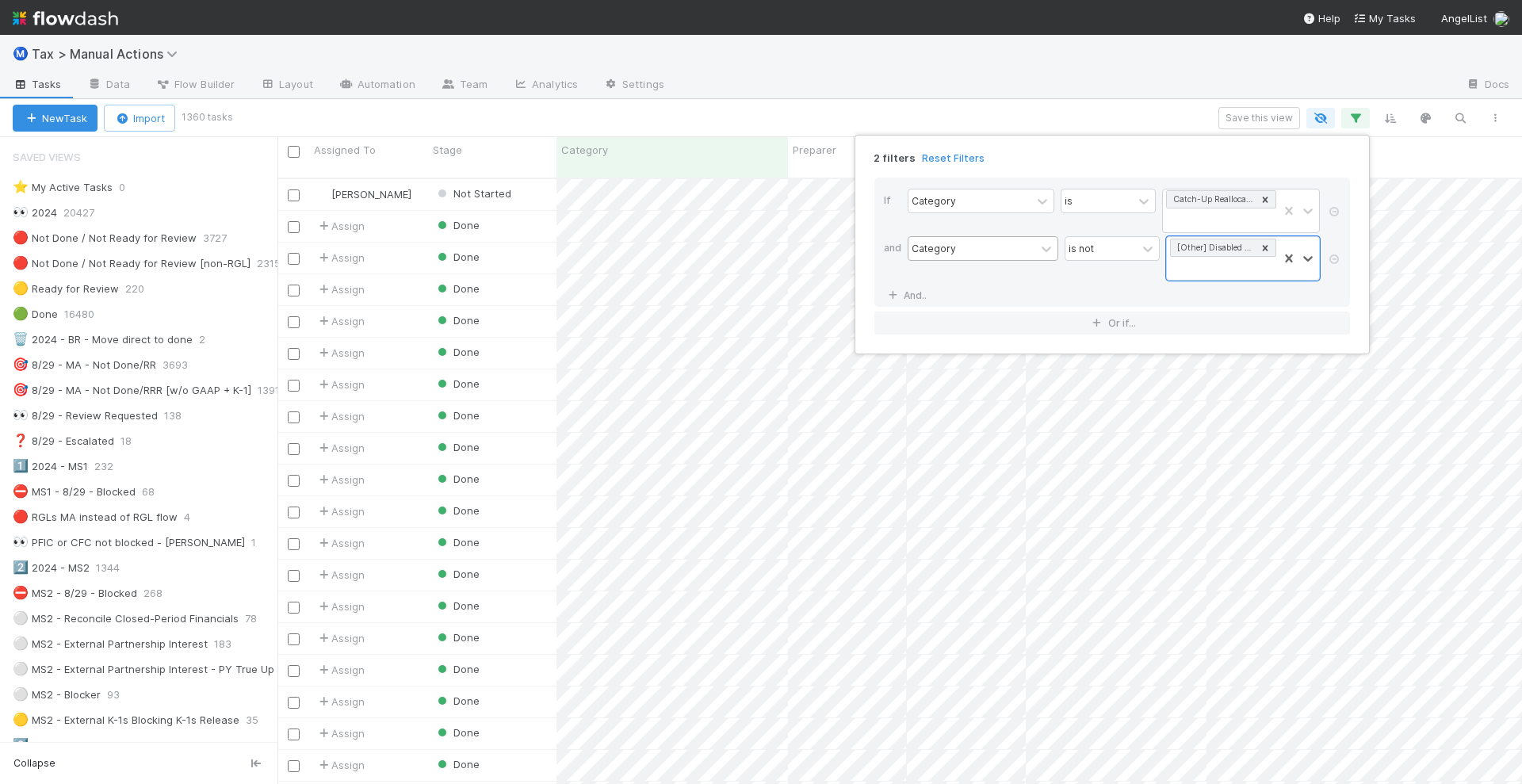
click at [884, 117] on div "2 filters Reset Filters If Category is Catch-Up Reallocations Needed and Catego…" at bounding box center [761, 392] width 1522 height 784
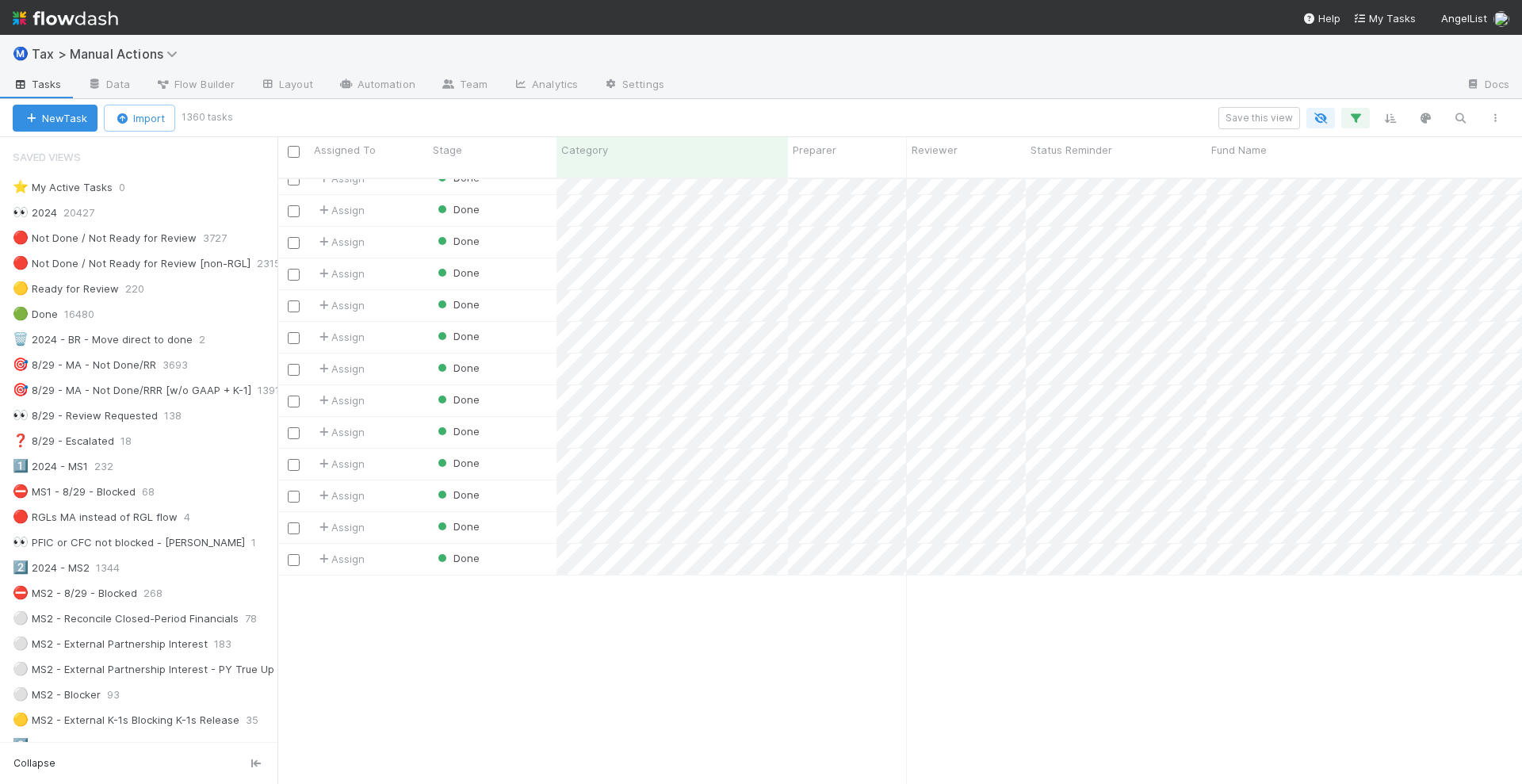
scroll to position [0, 0]
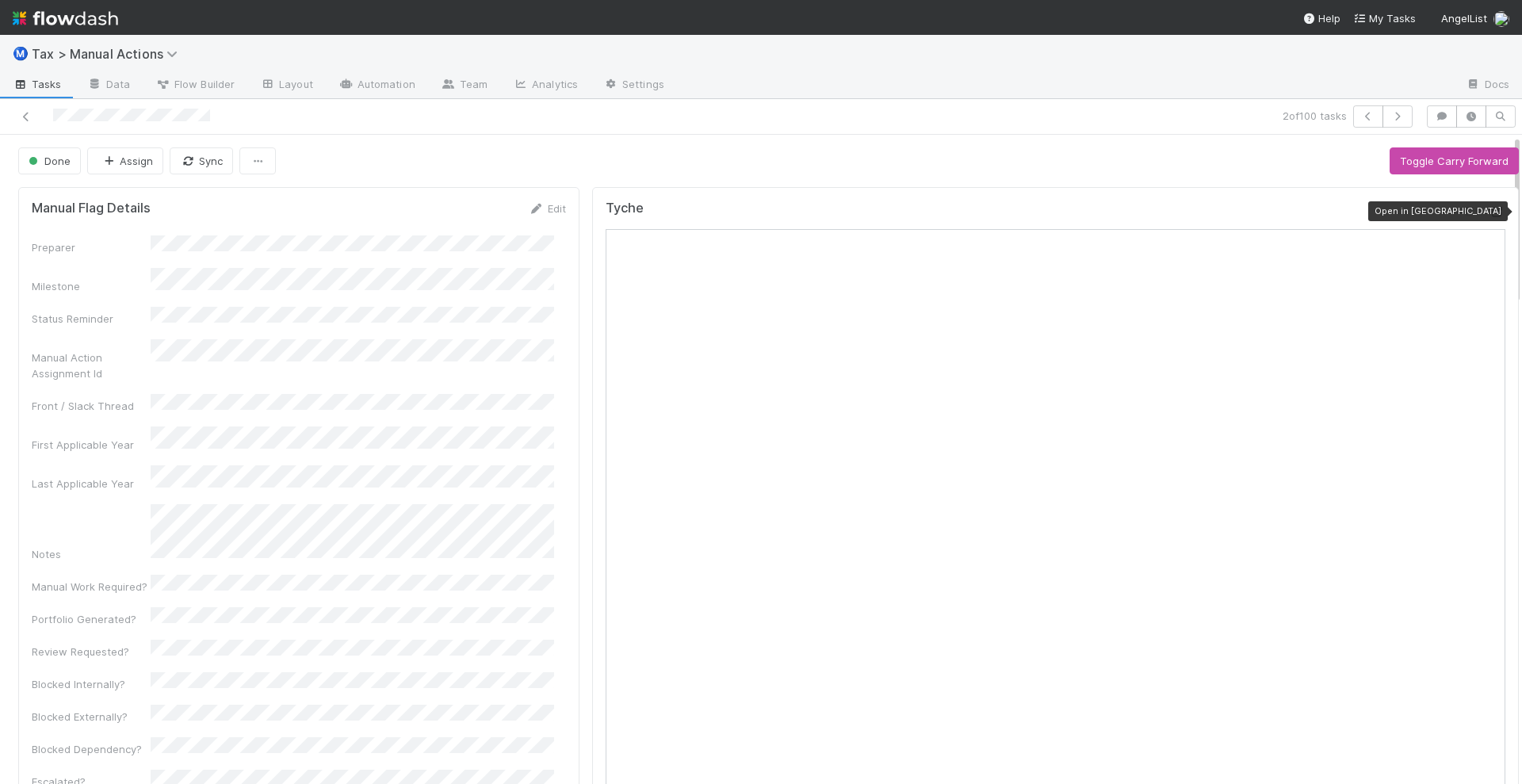
click at [1489, 204] on div at bounding box center [1497, 212] width 16 height 16
click at [1389, 112] on icon "button" at bounding box center [1397, 117] width 16 height 10
click at [1489, 208] on icon at bounding box center [1497, 212] width 16 height 10
click at [1389, 113] on icon "button" at bounding box center [1397, 117] width 16 height 10
click at [1489, 208] on icon at bounding box center [1497, 212] width 16 height 10
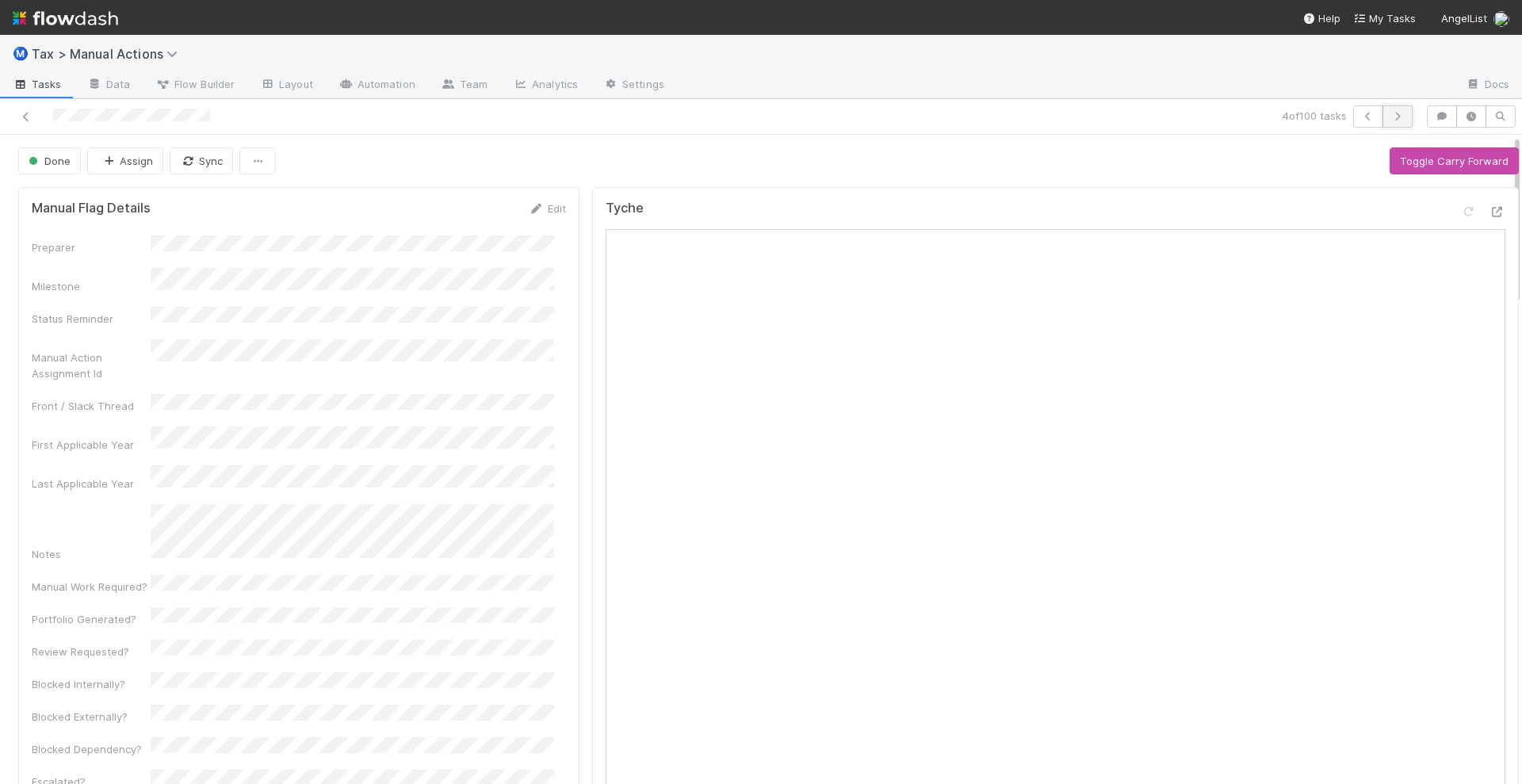
click at [1390, 109] on button "button" at bounding box center [1397, 116] width 30 height 22
click at [1489, 210] on icon at bounding box center [1497, 212] width 16 height 10
click at [32, 115] on icon at bounding box center [26, 117] width 16 height 10
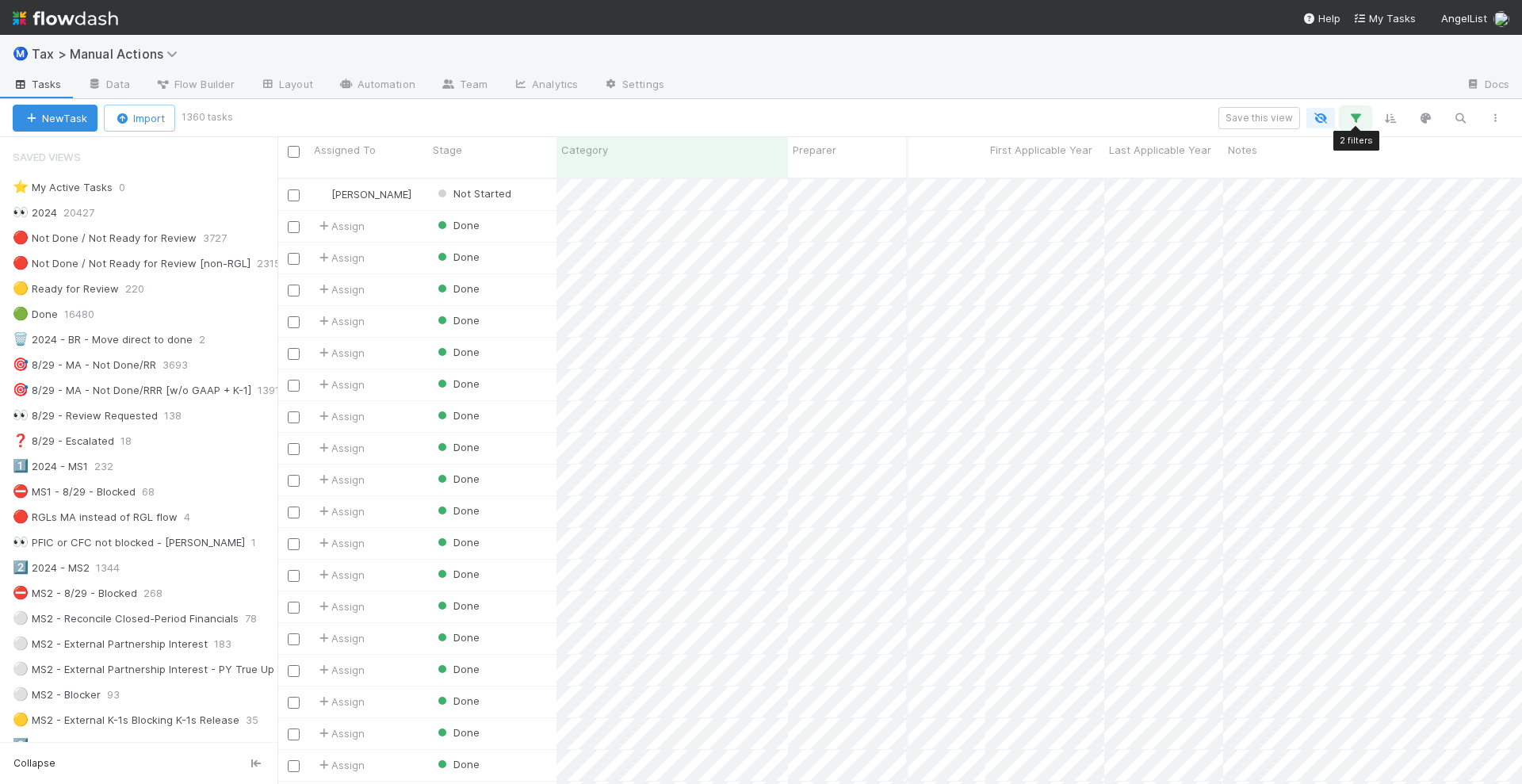
click at [1355, 122] on icon "button" at bounding box center [1355, 118] width 16 height 14
click at [987, 248] on div "Category" at bounding box center [971, 248] width 127 height 23
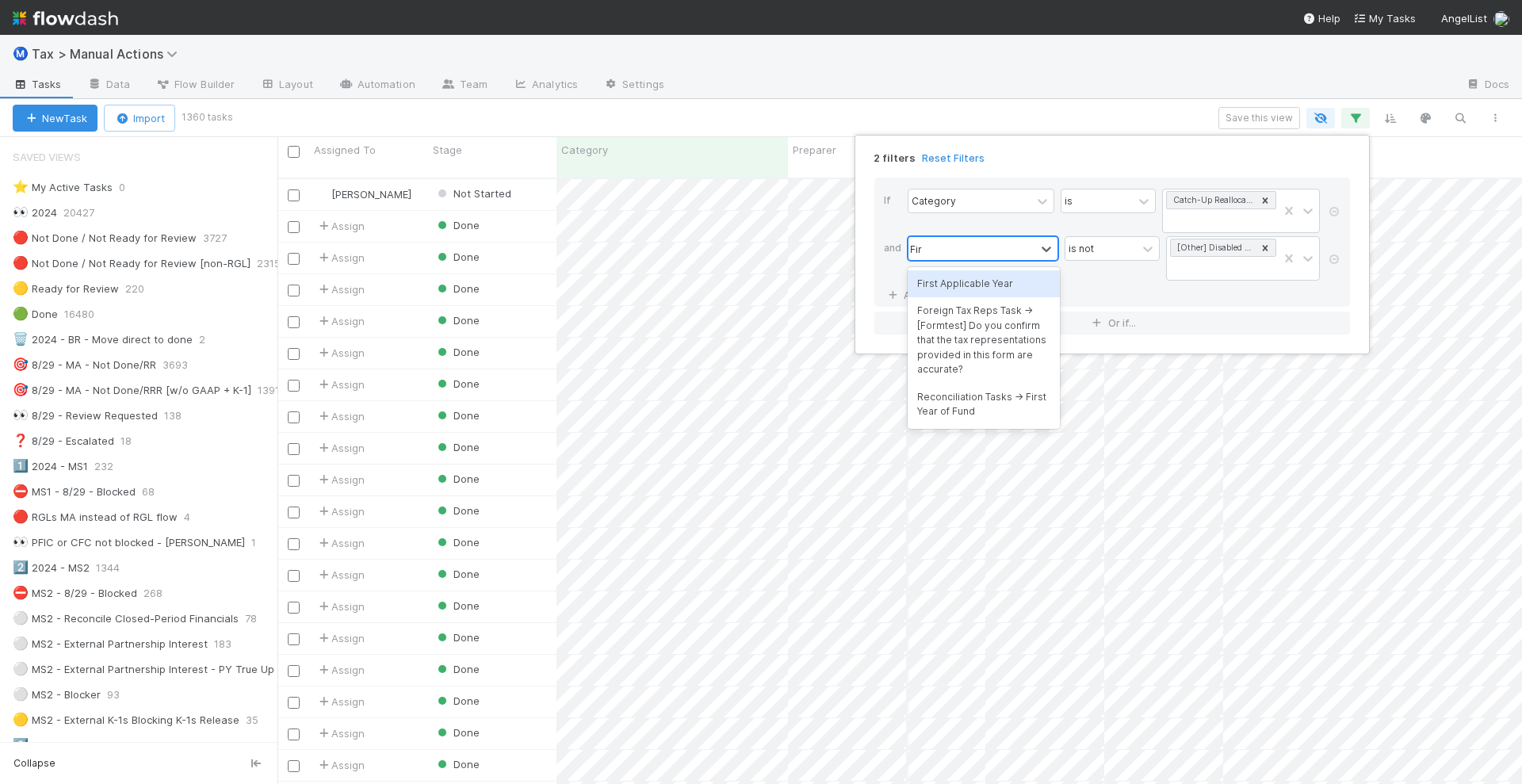
type input "First"
click at [961, 281] on div "First Applicable Year" at bounding box center [983, 283] width 152 height 27
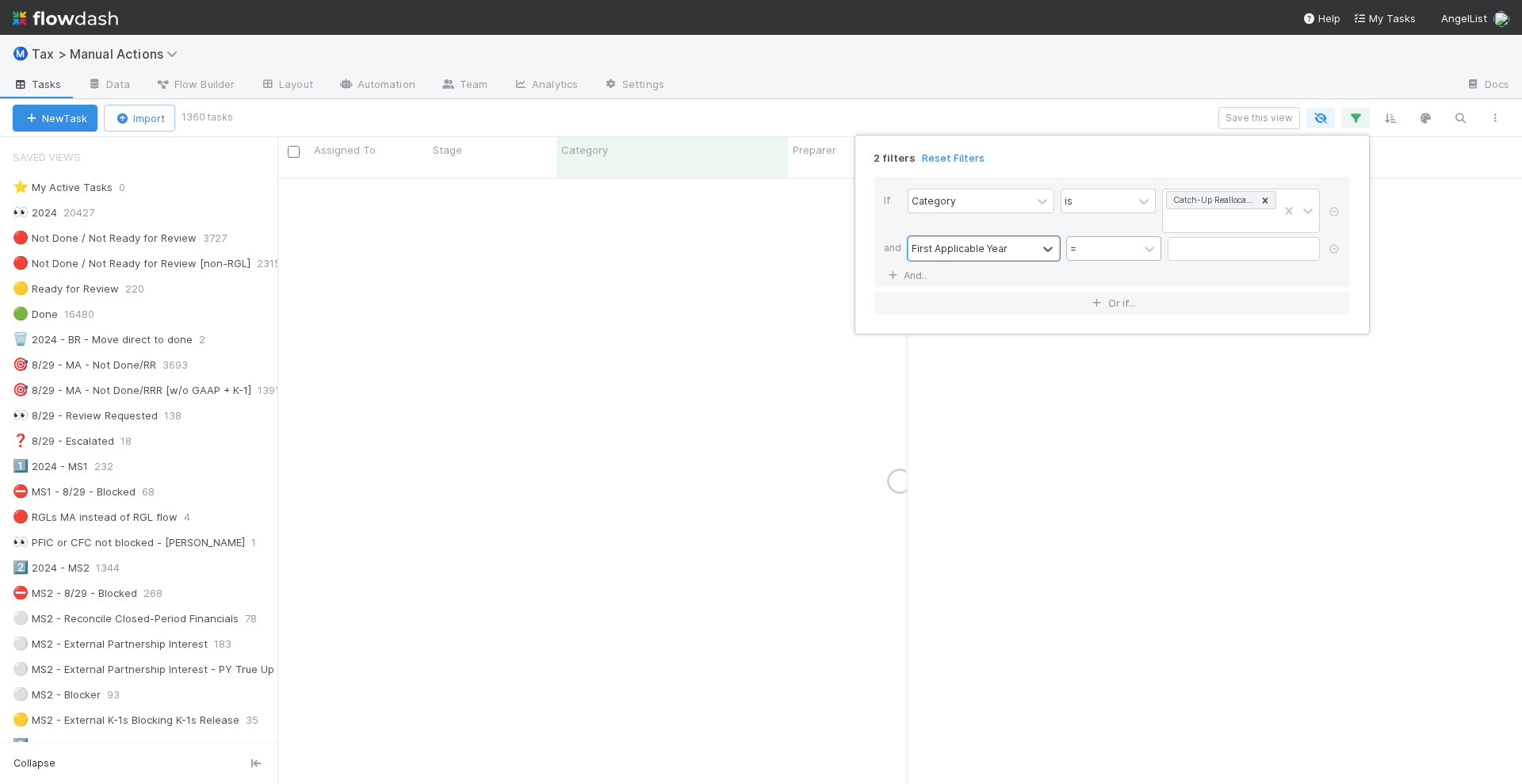
click at [1123, 248] on div "=" at bounding box center [1102, 248] width 71 height 23
click at [1098, 332] on div "<" at bounding box center [1113, 338] width 95 height 27
click at [1187, 253] on input "text" at bounding box center [1243, 249] width 152 height 24
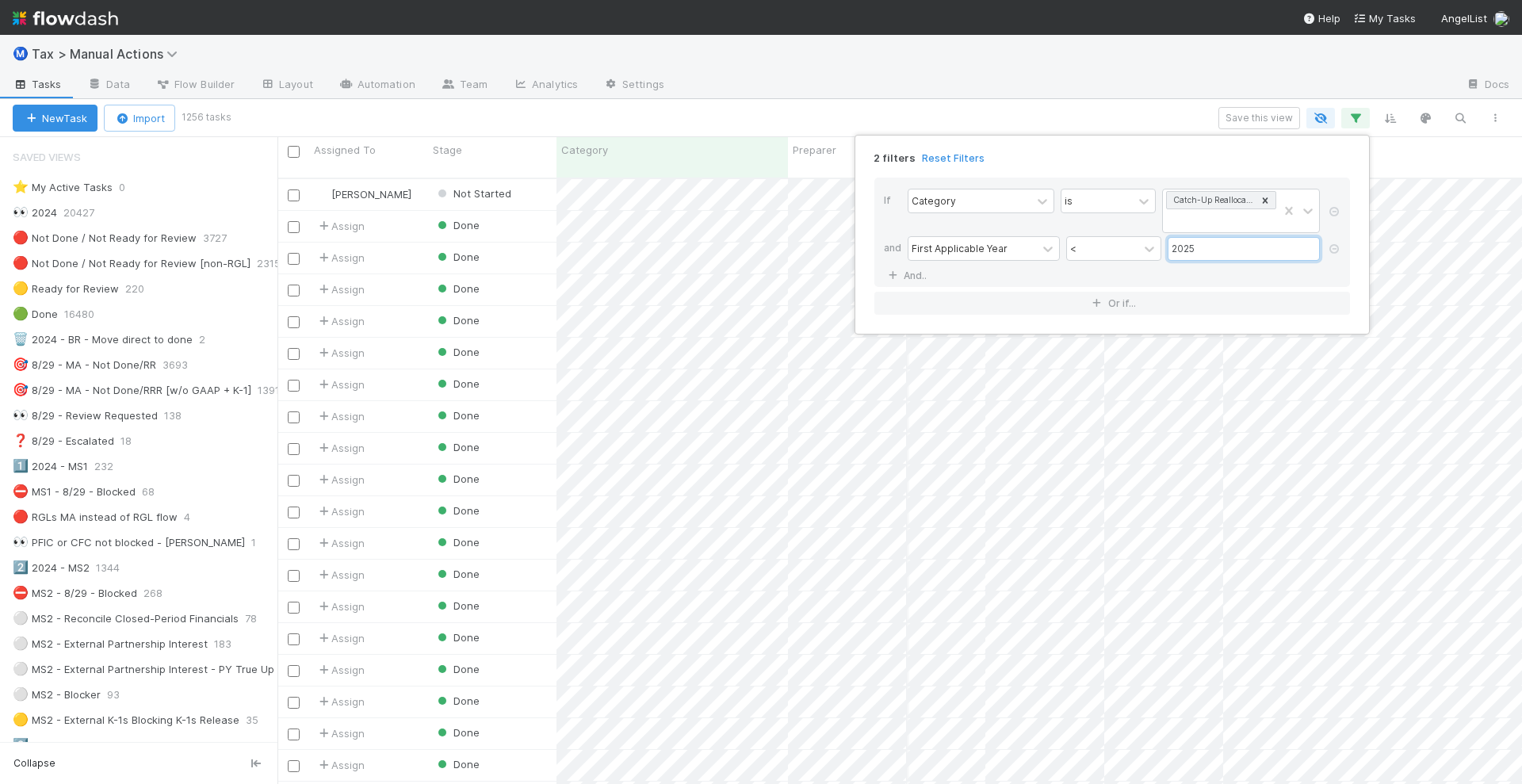
type input "2025"
click at [1083, 113] on div "2 filters Reset Filters If Category is Catch-Up Reallocations Needed and First …" at bounding box center [761, 392] width 1522 height 784
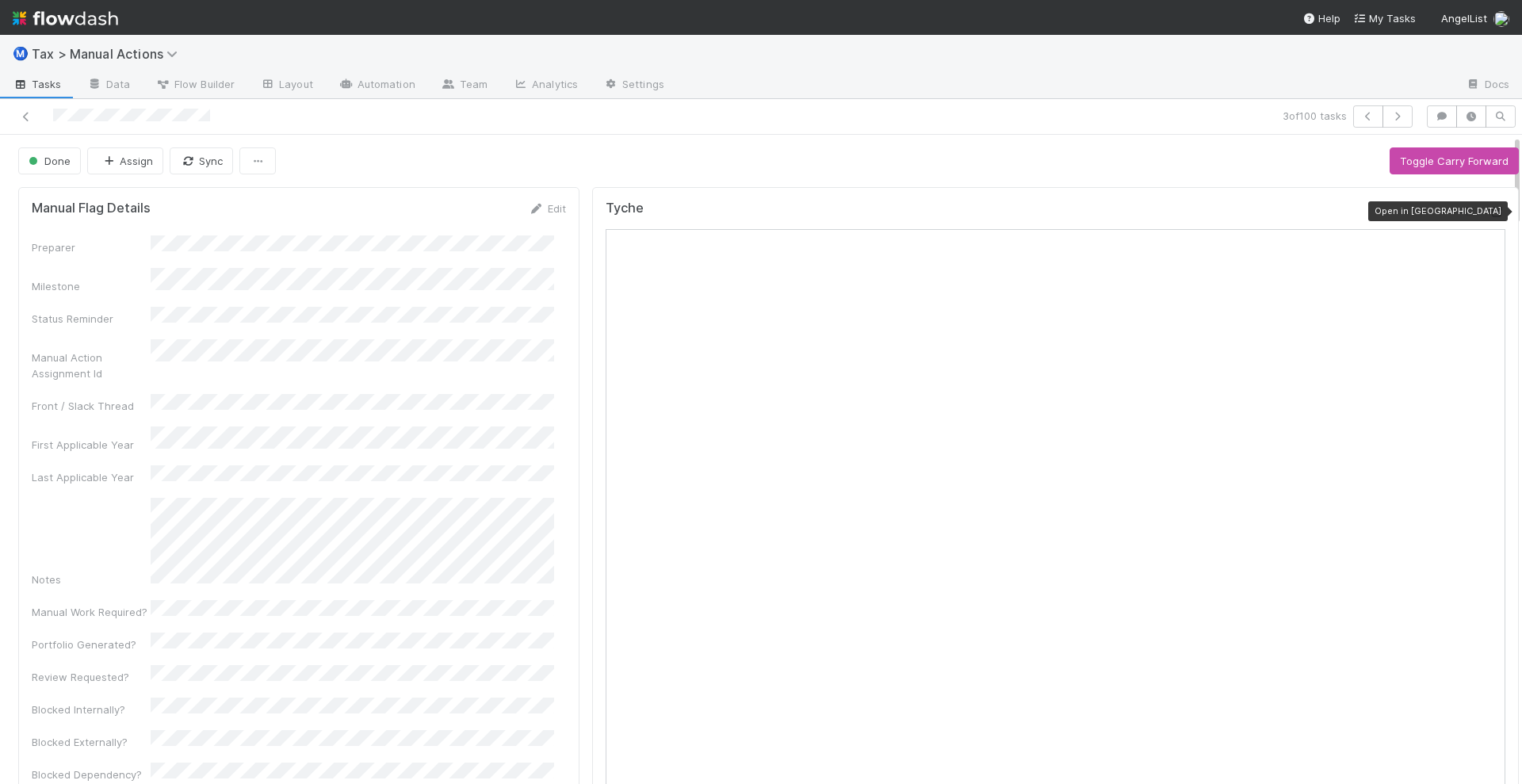
click at [1489, 207] on icon at bounding box center [1497, 212] width 16 height 10
click at [27, 112] on icon at bounding box center [26, 117] width 16 height 10
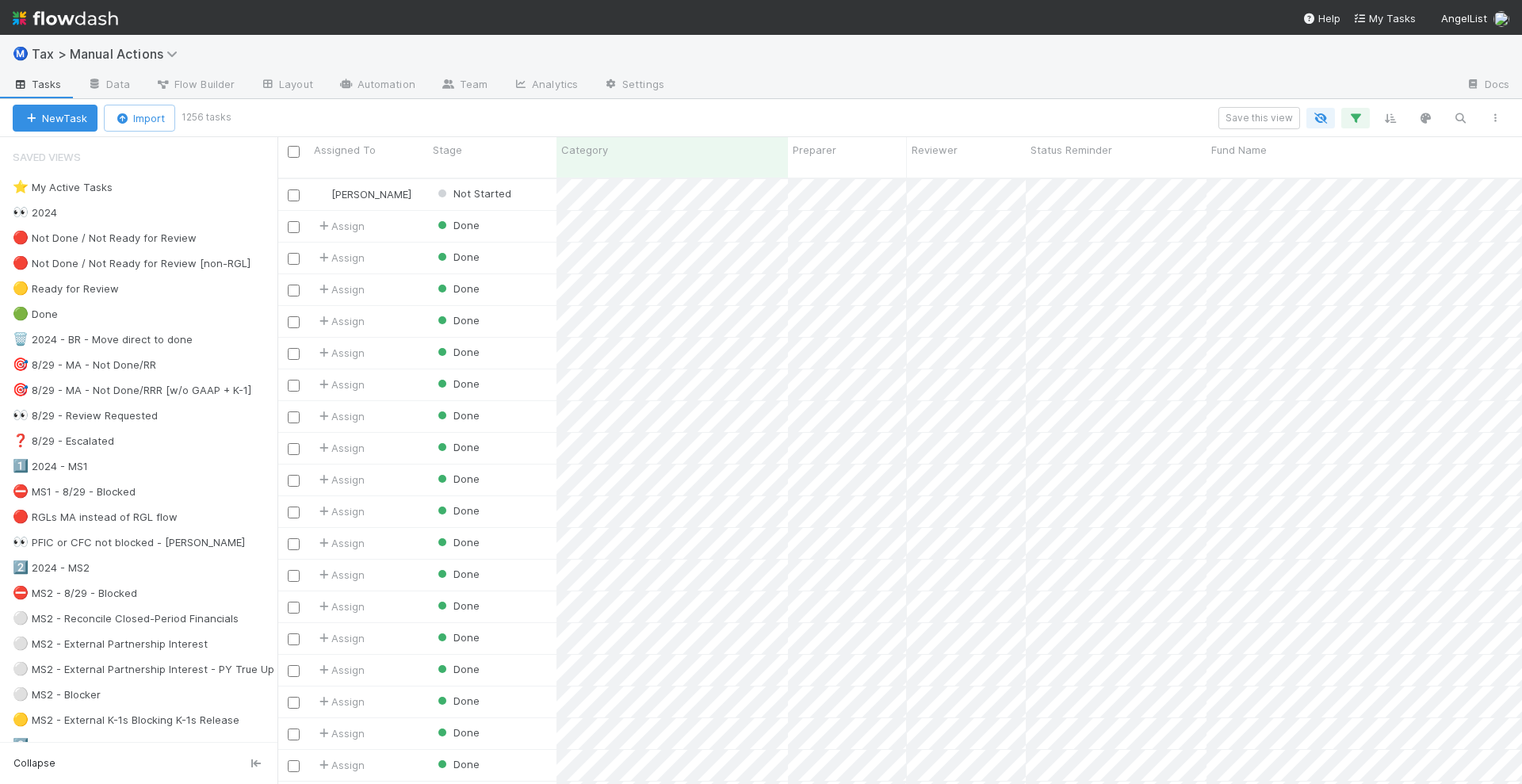
scroll to position [604, 1229]
click at [1352, 120] on icon "button" at bounding box center [1355, 118] width 16 height 14
click at [1225, 239] on input "2025" at bounding box center [1243, 249] width 152 height 24
type input "2024"
click at [1112, 71] on div "2 filters Reset Filters If Category is Catch-Up Reallocations Needed and First …" at bounding box center [761, 392] width 1522 height 784
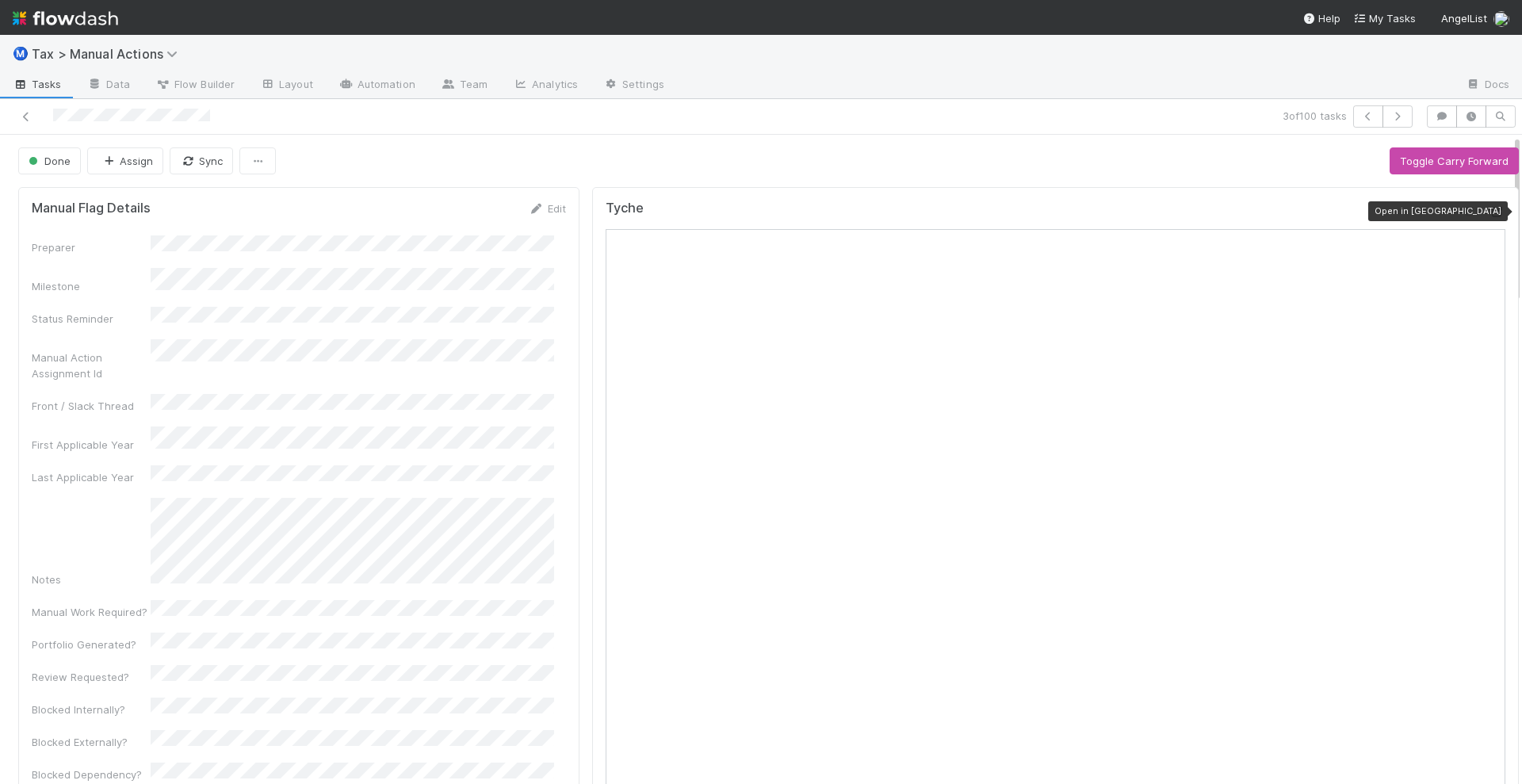
click at [1489, 208] on icon at bounding box center [1497, 212] width 16 height 10
